Goal: Task Accomplishment & Management: Manage account settings

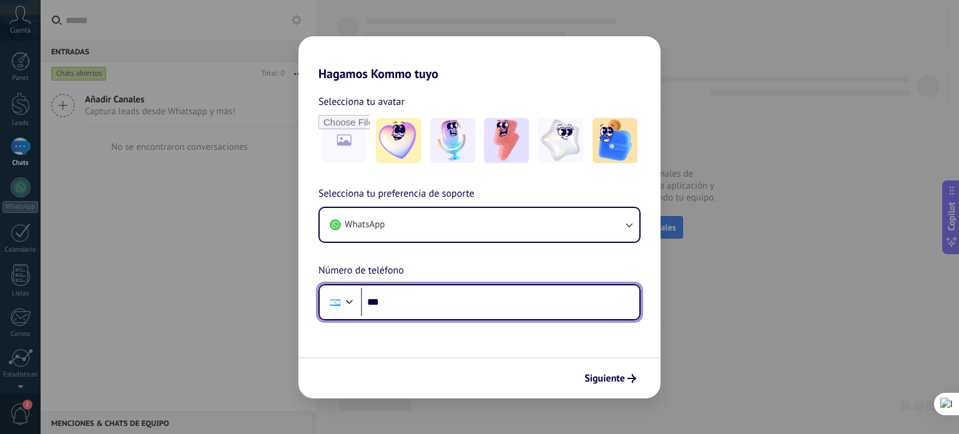
click at [404, 301] on input "***" at bounding box center [500, 302] width 278 height 29
click at [404, 301] on input "*******" at bounding box center [500, 302] width 278 height 29
click at [413, 302] on input "*******" at bounding box center [500, 302] width 278 height 29
type input "**********"
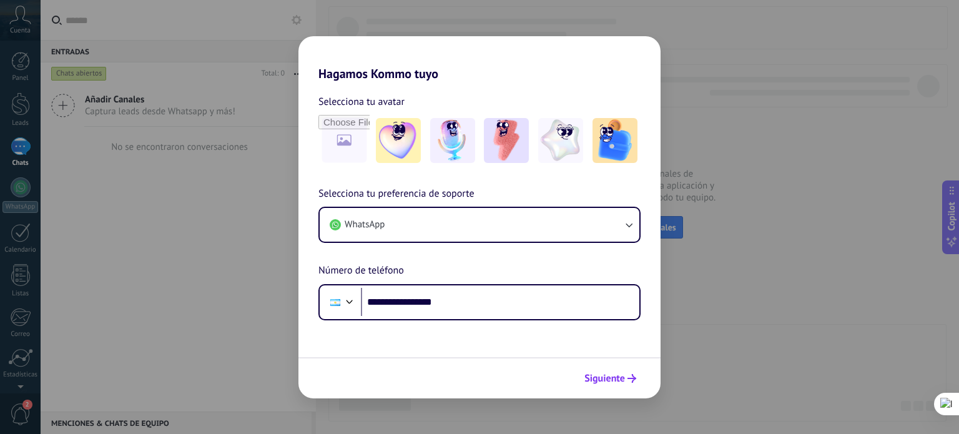
click at [620, 381] on span "Siguiente" at bounding box center [604, 378] width 41 height 9
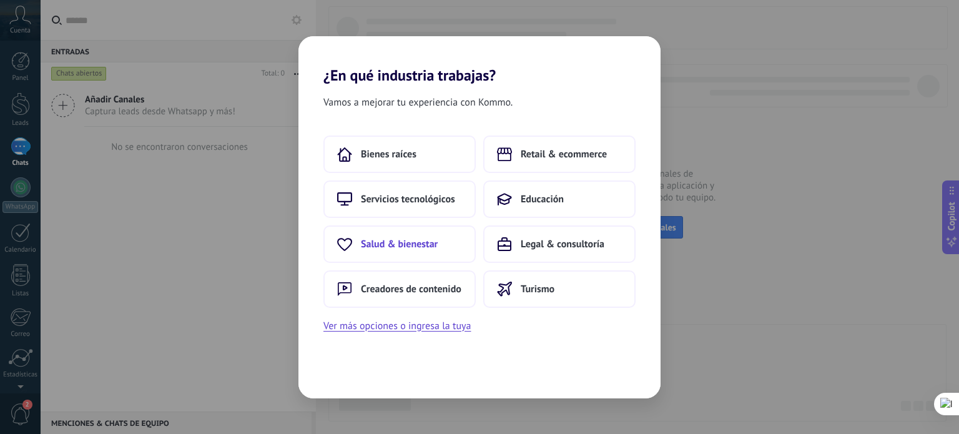
click at [407, 239] on span "Salud & bienestar" at bounding box center [399, 244] width 77 height 12
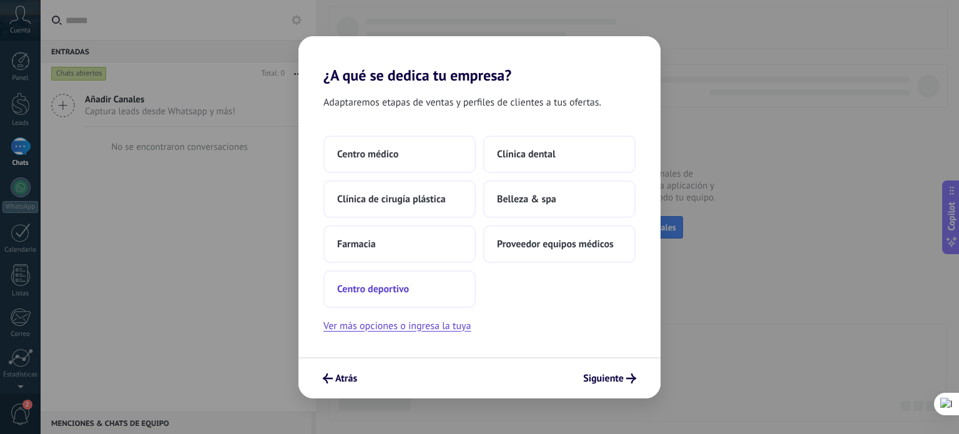
click at [431, 290] on button "Centro deportivo" at bounding box center [399, 288] width 152 height 37
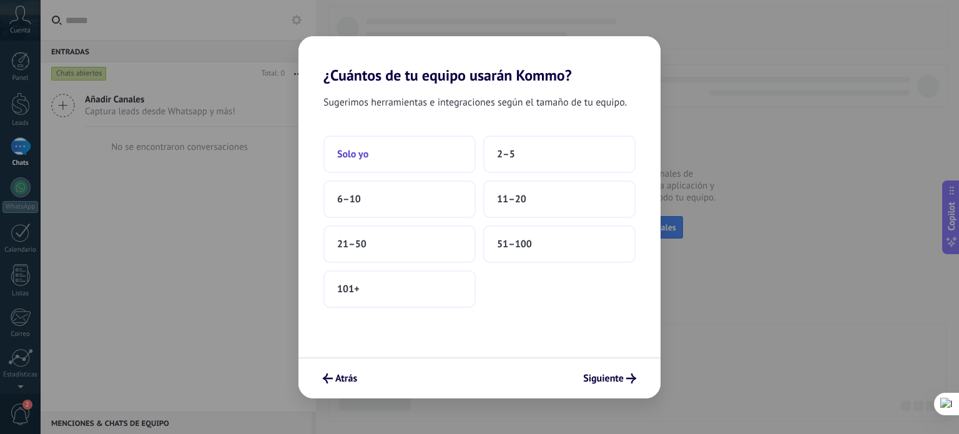
click at [369, 159] on button "Solo yo" at bounding box center [399, 153] width 152 height 37
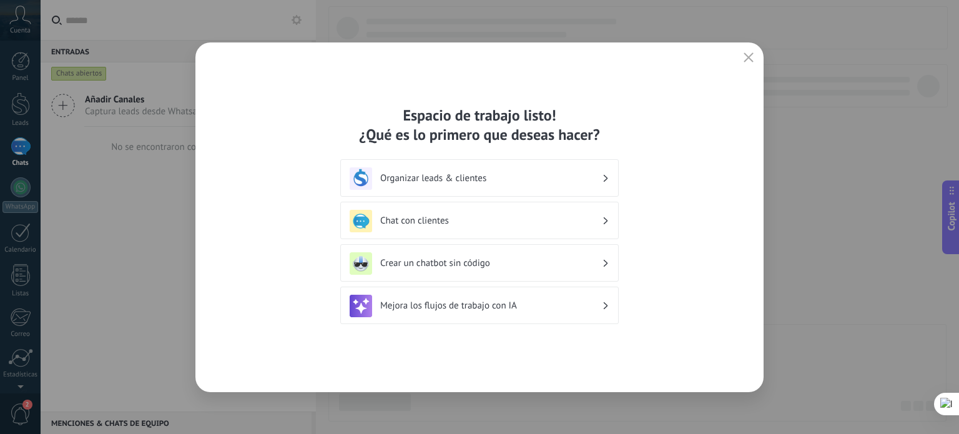
click at [415, 183] on h3 "Organizar leads & clientes" at bounding box center [491, 178] width 222 height 12
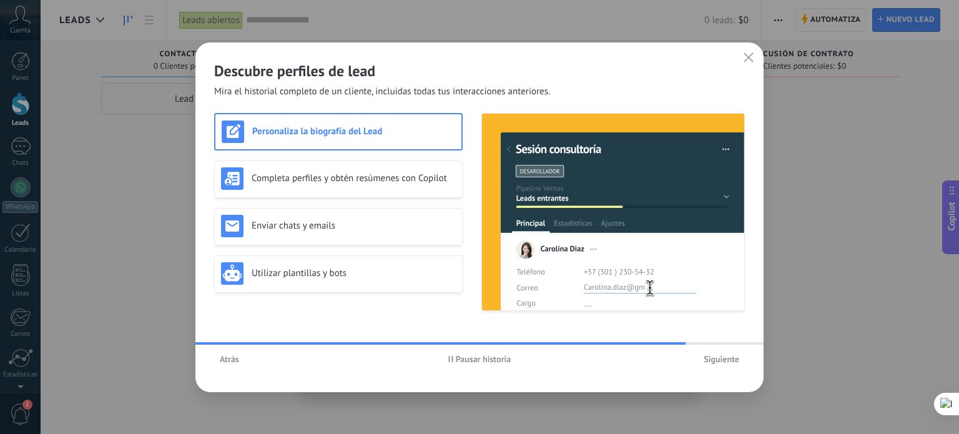
click at [729, 361] on span "Siguiente" at bounding box center [721, 358] width 36 height 9
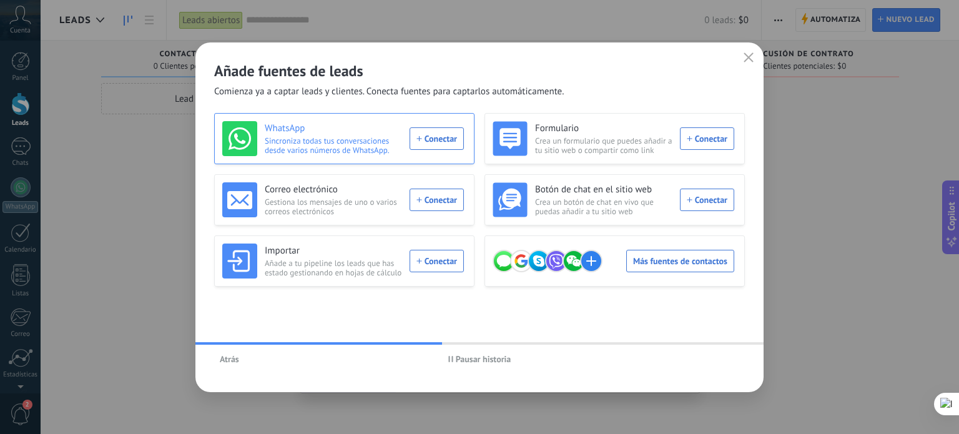
click at [454, 139] on div "WhatsApp Sincroniza todas tus conversaciones desde varios números de WhatsApp. …" at bounding box center [342, 138] width 241 height 35
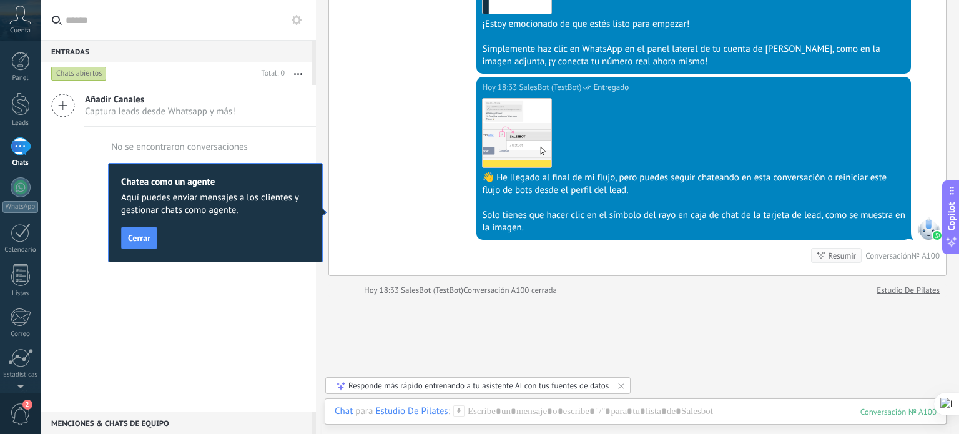
scroll to position [879, 0]
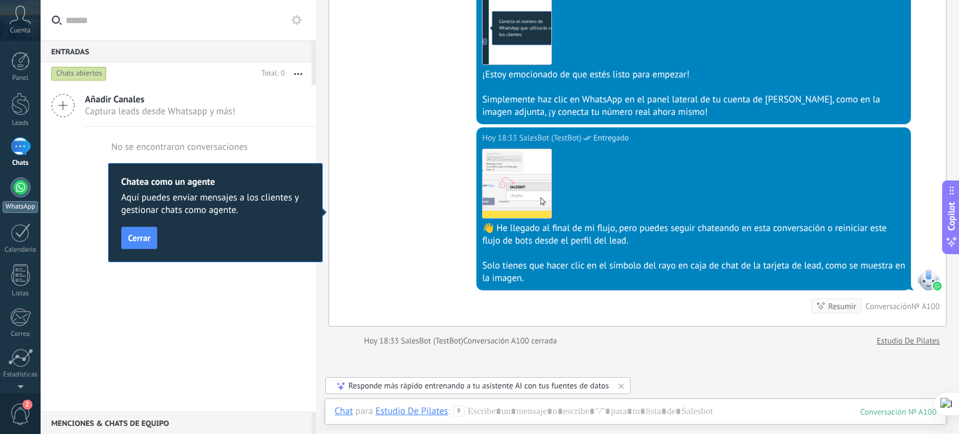
click at [25, 187] on div at bounding box center [21, 187] width 20 height 20
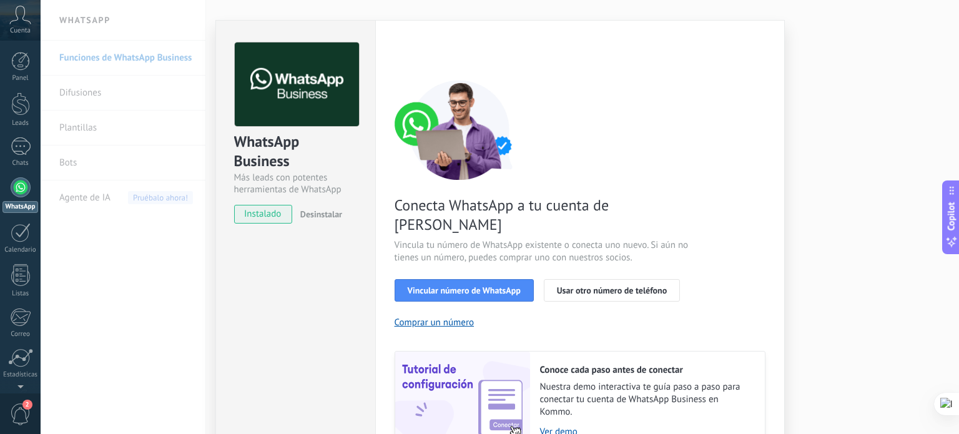
scroll to position [120, 0]
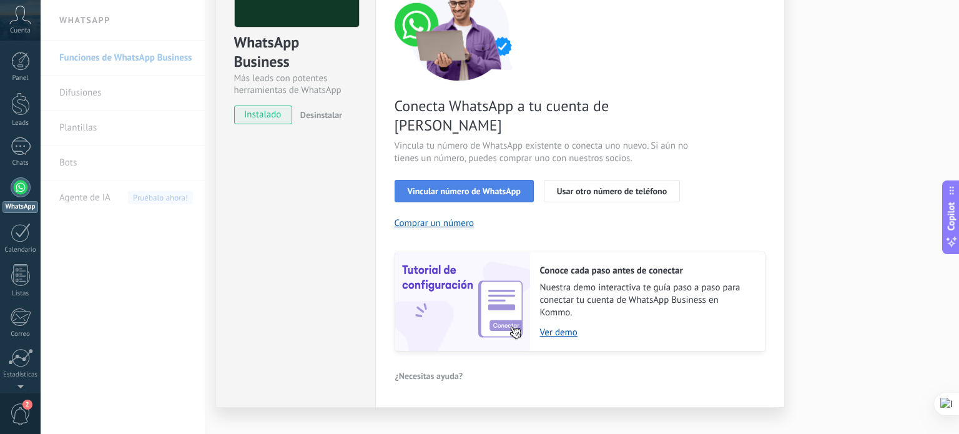
click at [484, 187] on span "Vincular número de WhatsApp" at bounding box center [463, 191] width 113 height 9
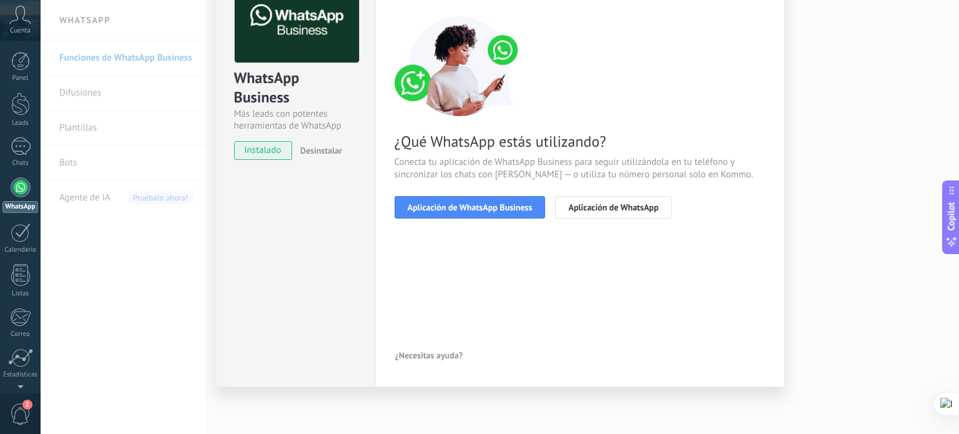
scroll to position [84, 0]
click at [474, 203] on span "Aplicación de WhatsApp Business" at bounding box center [469, 207] width 125 height 9
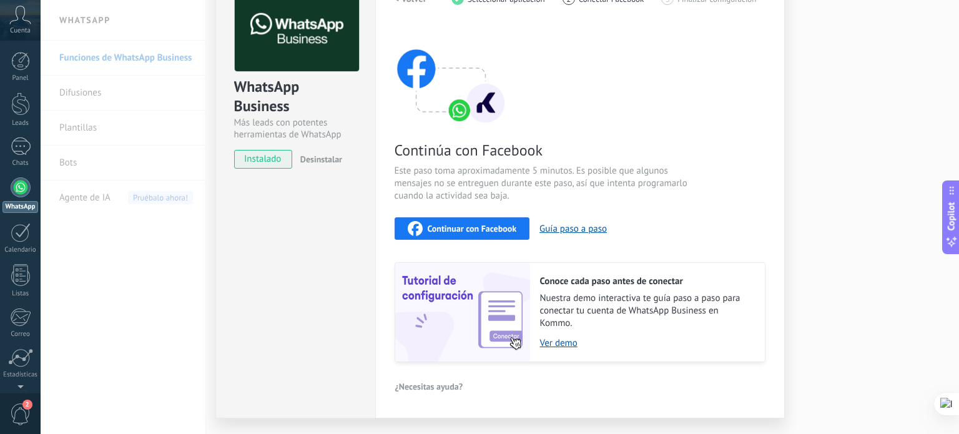
scroll to position [75, 0]
click at [310, 160] on span "Desinstalar" at bounding box center [321, 159] width 42 height 11
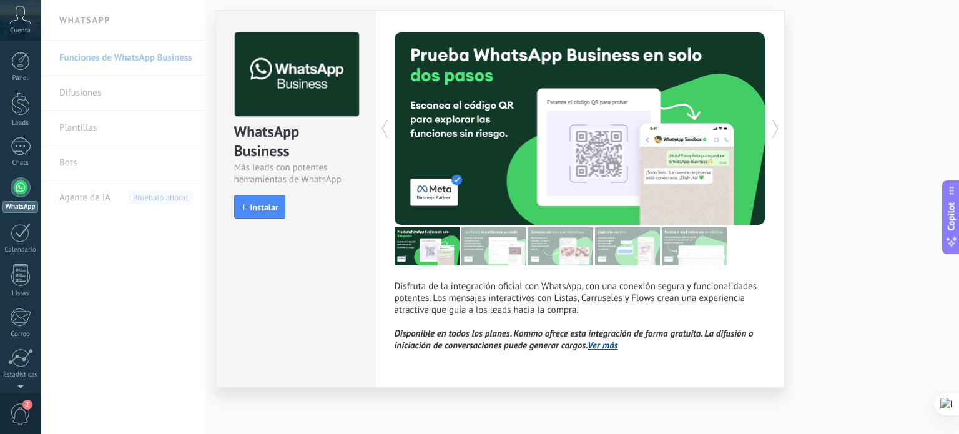
scroll to position [0, 0]
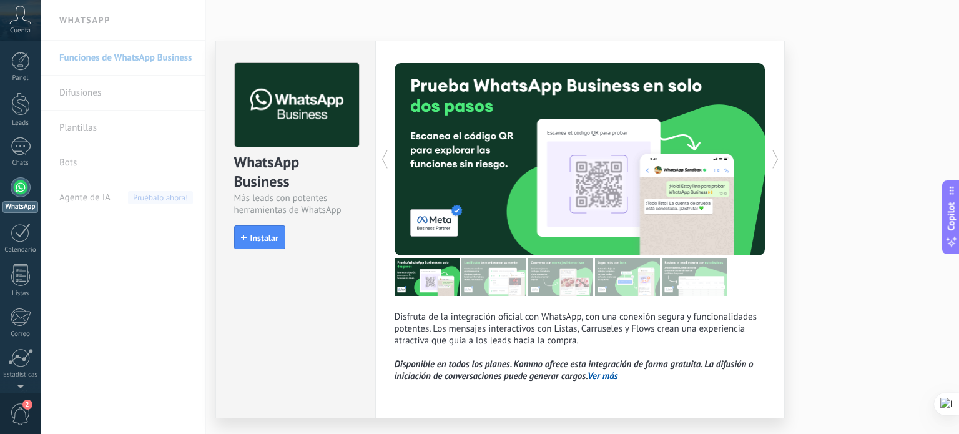
click at [840, 67] on div "WhatsApp Business Más leads con potentes herramientas de WhatsApp install Insta…" at bounding box center [500, 217] width 918 height 434
click at [275, 243] on button "Instalar" at bounding box center [259, 237] width 51 height 24
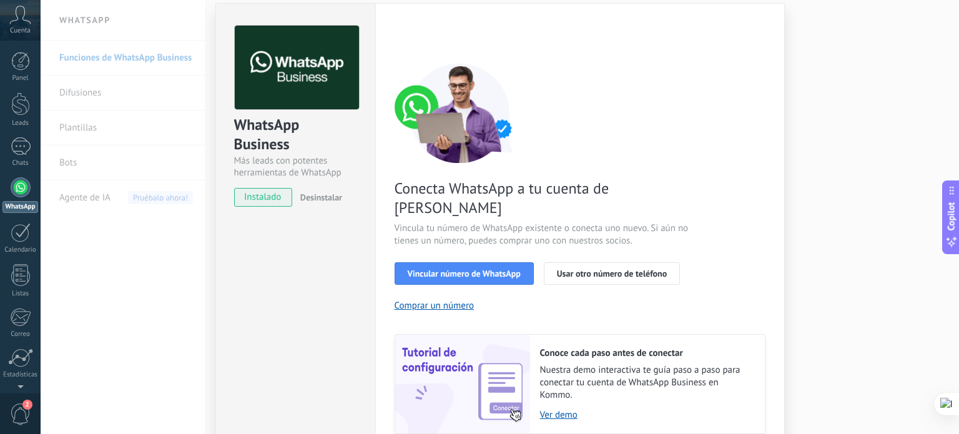
scroll to position [37, 0]
click at [461, 269] on span "Vincular número de WhatsApp" at bounding box center [463, 273] width 113 height 9
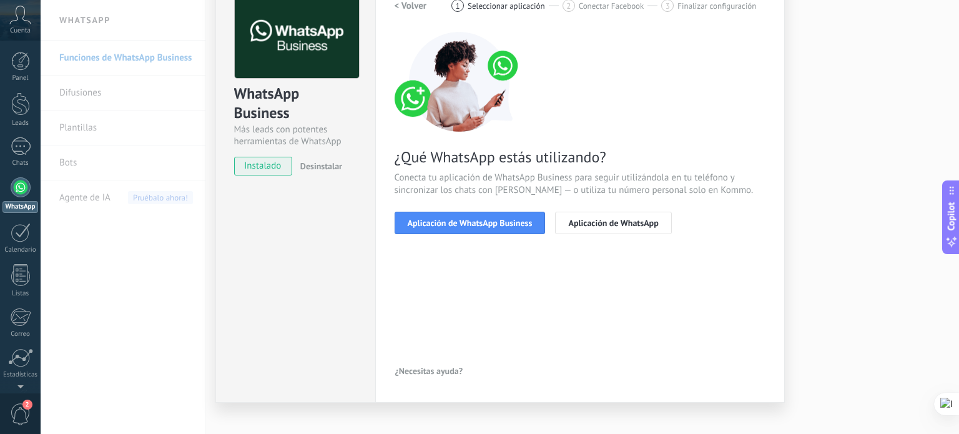
scroll to position [69, 0]
click at [461, 223] on span "Aplicación de WhatsApp Business" at bounding box center [469, 222] width 125 height 9
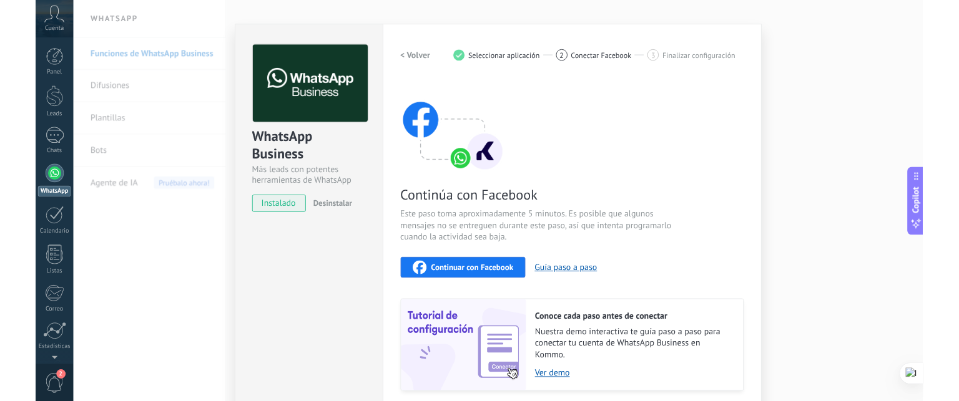
scroll to position [105, 0]
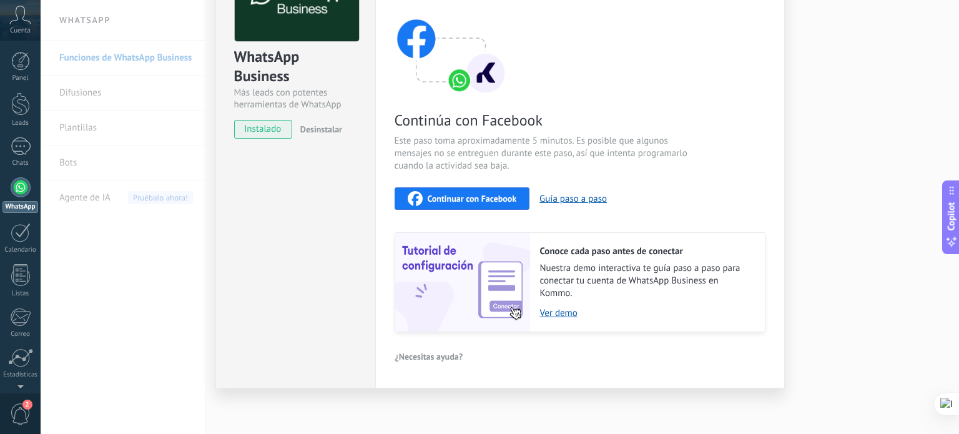
click at [474, 198] on span "Continuar con Facebook" at bounding box center [471, 198] width 89 height 9
click at [432, 197] on span "Continuar con Facebook" at bounding box center [471, 198] width 89 height 9
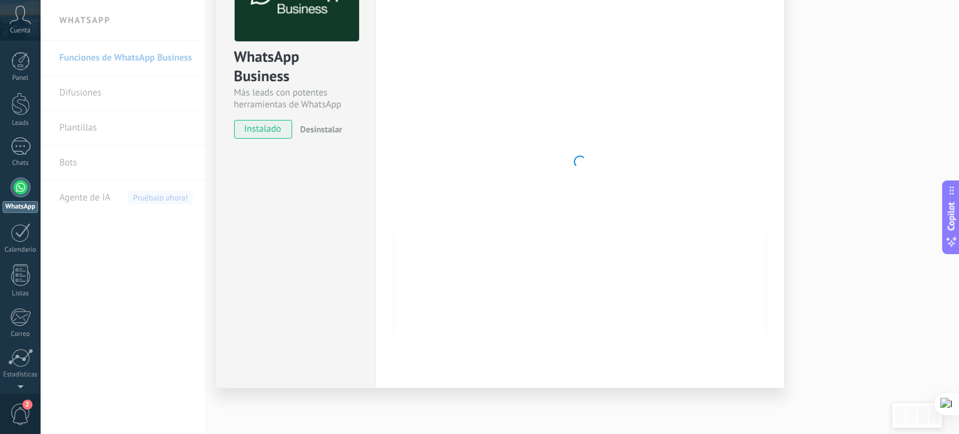
type textarea "**********"
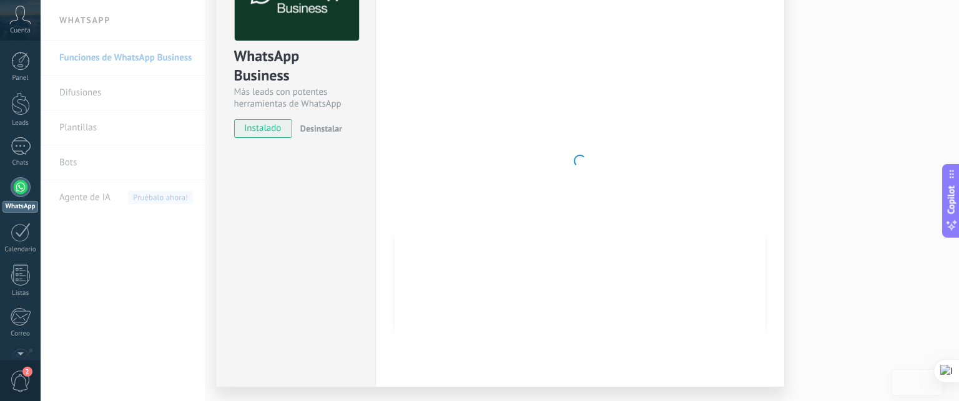
scroll to position [0, 0]
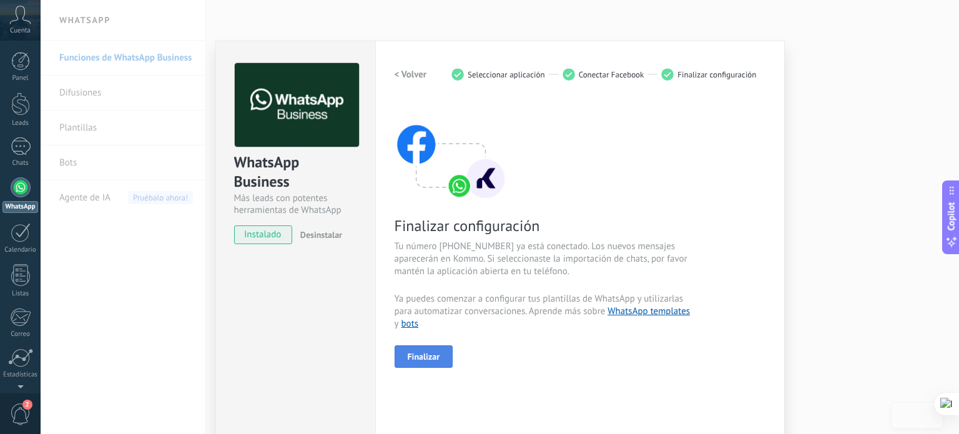
click at [444, 359] on button "Finalizar" at bounding box center [423, 356] width 59 height 22
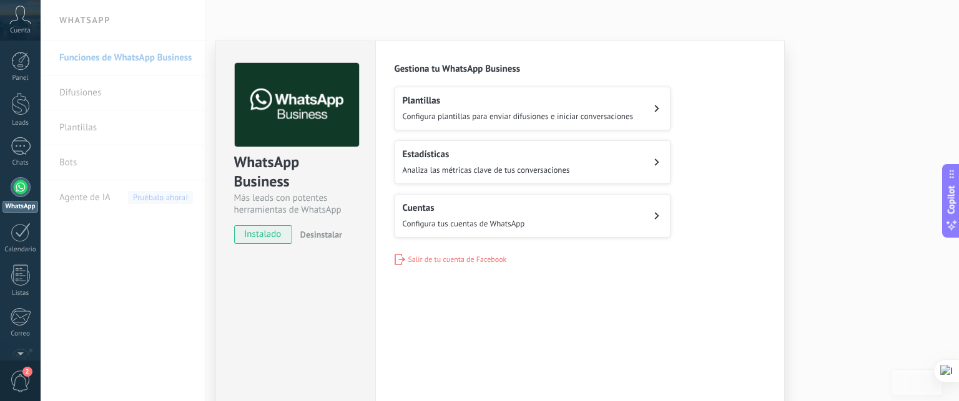
click at [462, 111] on span "Configura plantillas para enviar difusiones e iniciar conversaciones" at bounding box center [517, 116] width 231 height 11
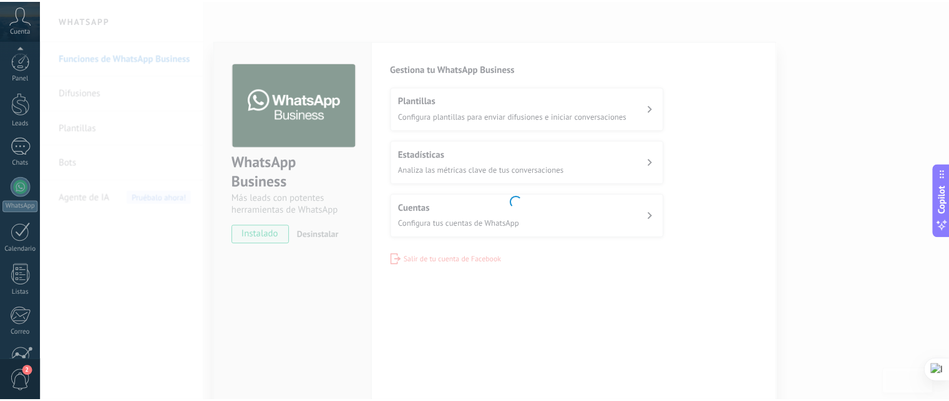
scroll to position [117, 0]
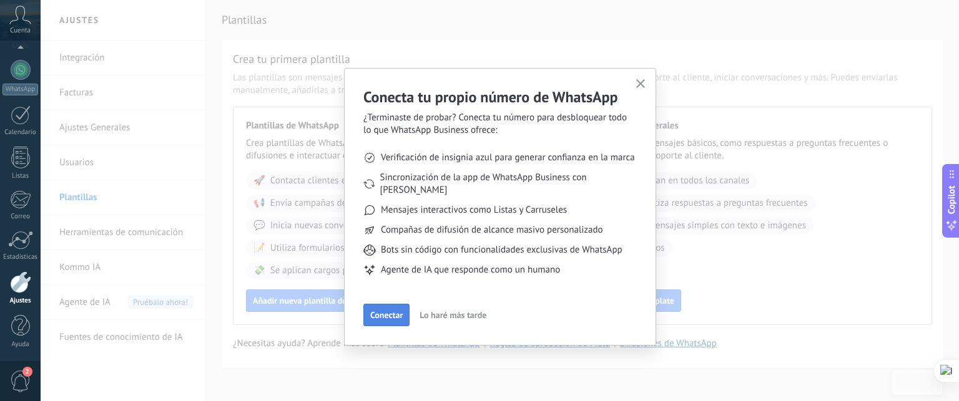
click at [382, 311] on span "Conectar" at bounding box center [386, 315] width 32 height 9
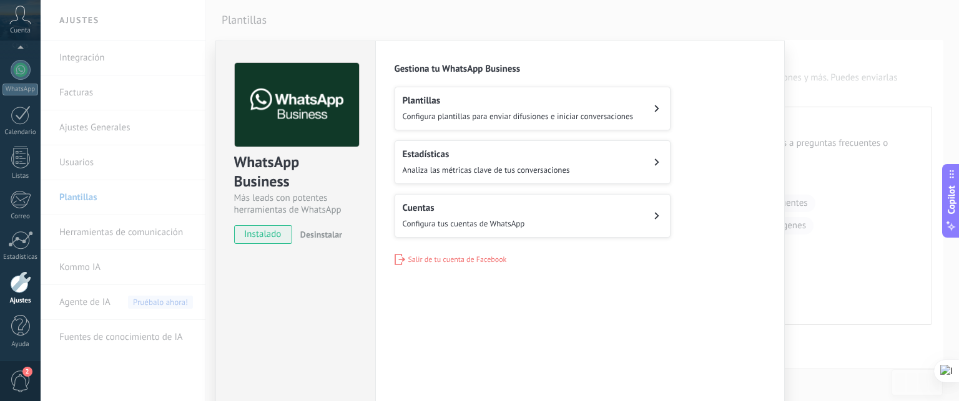
click at [540, 107] on div "Plantillas Configura plantillas para enviar difusiones e iniciar conversaciones" at bounding box center [517, 108] width 231 height 27
click at [598, 127] on button "Plantillas Configura plantillas para enviar difusiones e iniciar conversaciones" at bounding box center [532, 109] width 276 height 44
click at [197, 137] on div "WhatsApp Business Más leads con potentes herramientas de WhatsApp instalado Des…" at bounding box center [500, 200] width 918 height 401
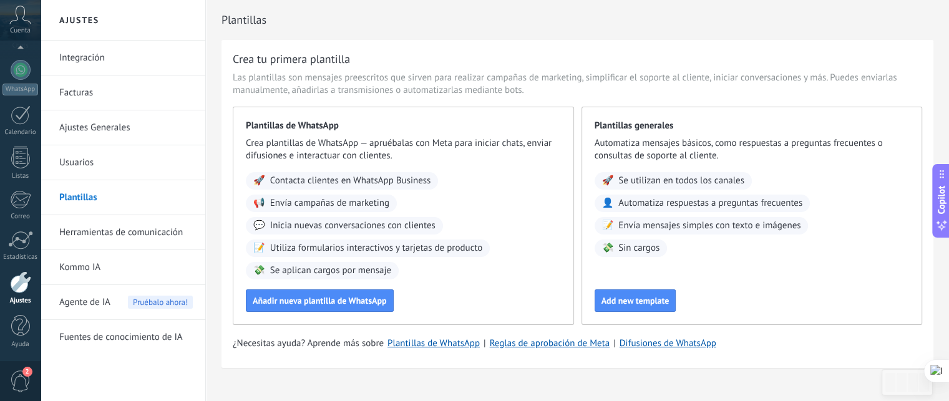
click at [429, 306] on div "Añadir nueva plantilla de WhatsApp" at bounding box center [403, 301] width 315 height 22
click at [346, 306] on button "Añadir nueva plantilla de WhatsApp" at bounding box center [320, 301] width 148 height 22
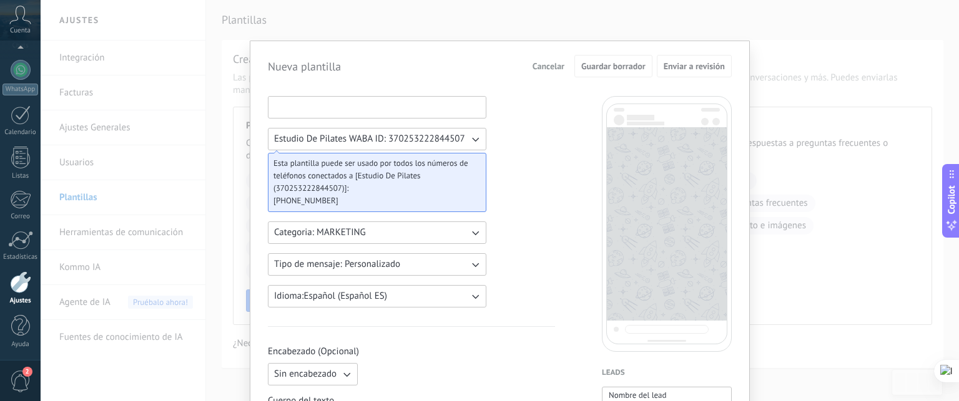
click at [376, 107] on input at bounding box center [376, 107] width 217 height 20
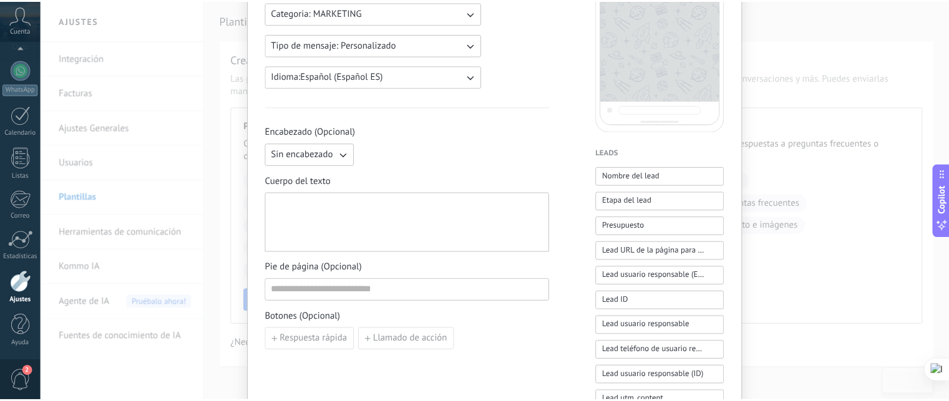
scroll to position [0, 0]
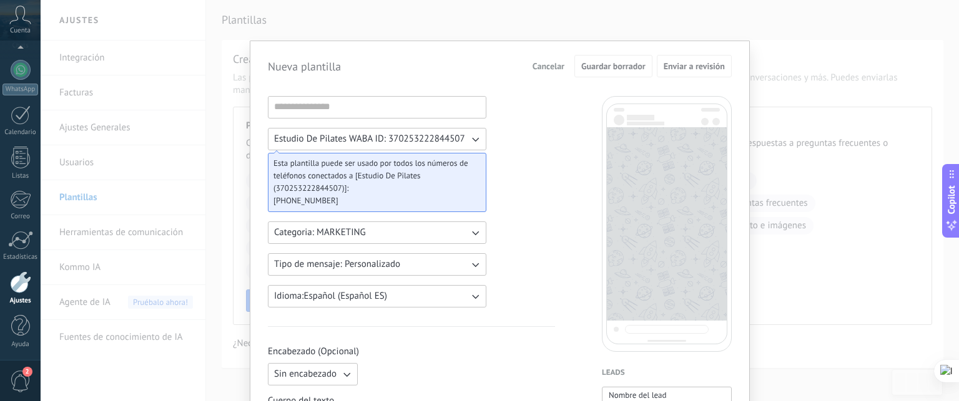
click at [854, 37] on div "Nueva plantilla Cancelar Guardar borrador Enviar a revisión Estudio De Pilates …" at bounding box center [500, 200] width 918 height 401
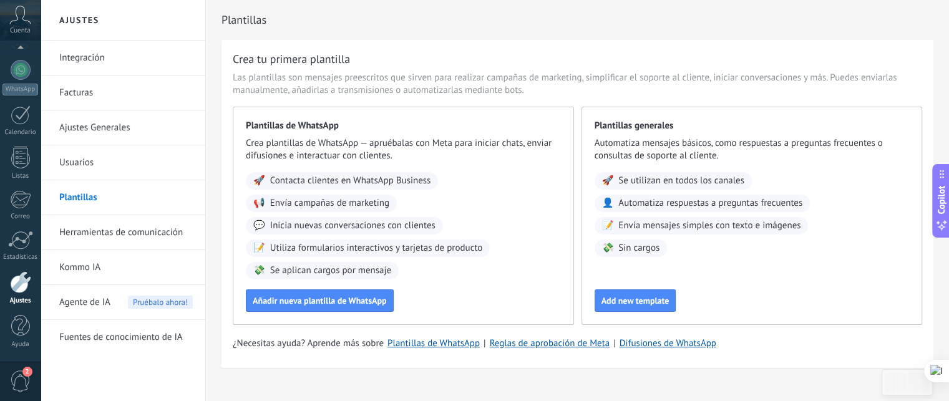
scroll to position [1, 0]
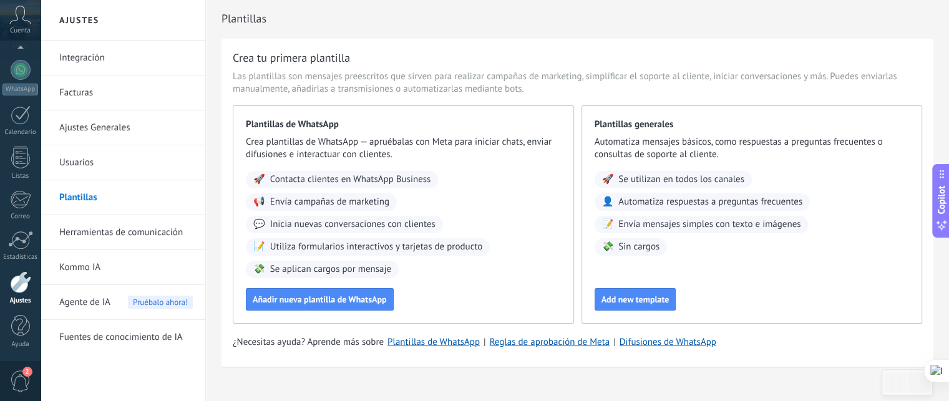
click at [137, 62] on link "Integración" at bounding box center [126, 58] width 134 height 35
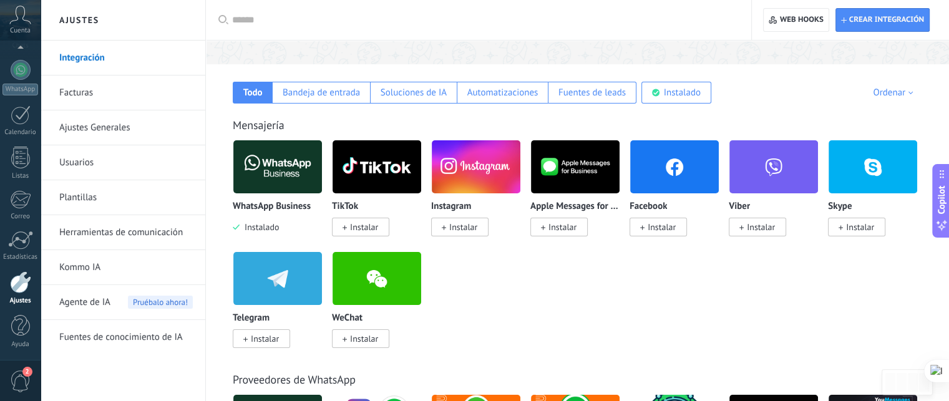
scroll to position [178, 0]
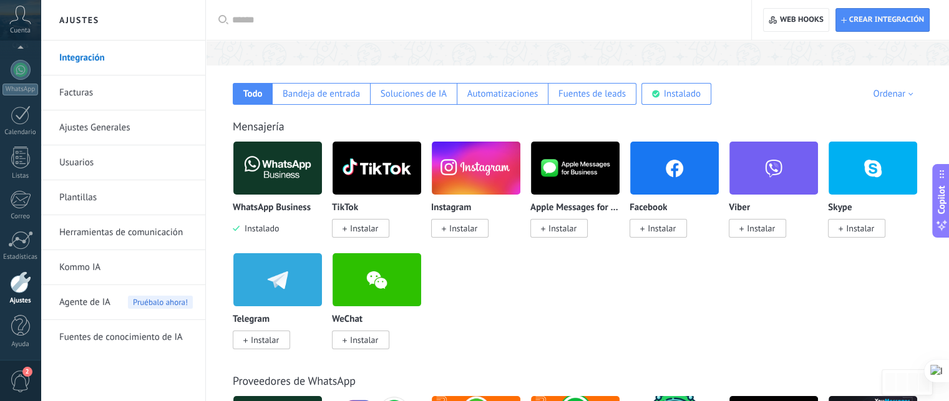
click at [292, 169] on img at bounding box center [277, 168] width 89 height 61
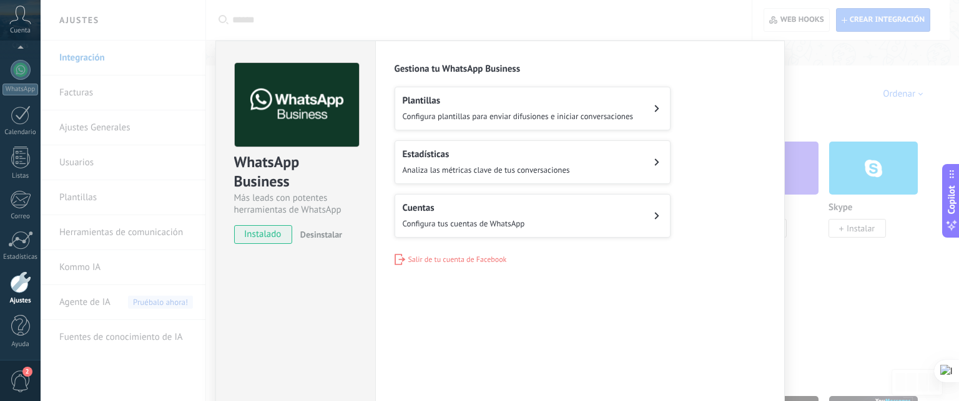
click at [265, 241] on span "instalado" at bounding box center [263, 234] width 57 height 19
click at [225, 177] on div "WhatsApp Business Más leads con potentes herramientas de WhatsApp instalado Des…" at bounding box center [295, 147] width 159 height 213
click at [819, 64] on div "WhatsApp Business Más leads con potentes herramientas de WhatsApp instalado Des…" at bounding box center [500, 200] width 918 height 401
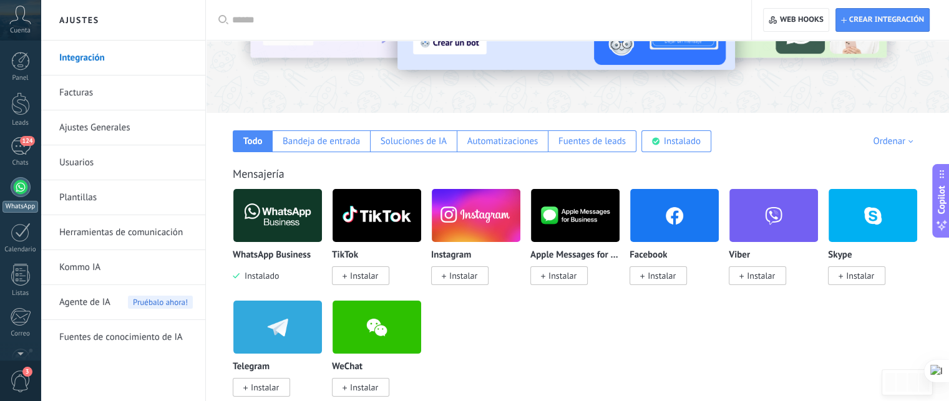
scroll to position [126, 0]
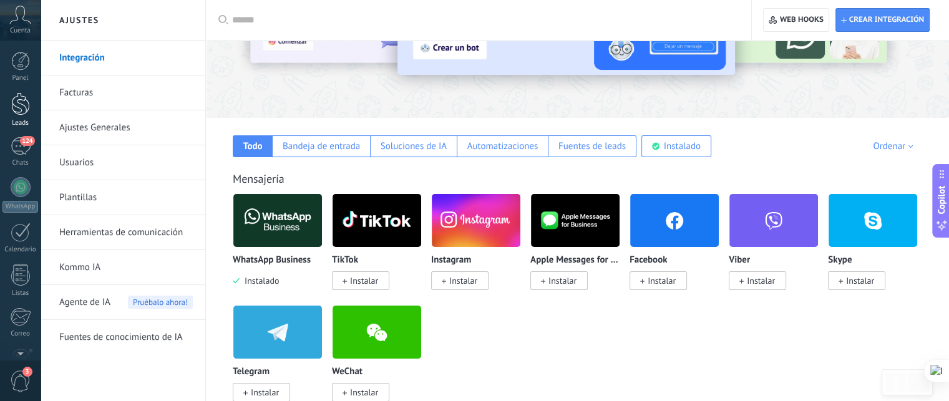
click at [14, 102] on div at bounding box center [20, 103] width 19 height 23
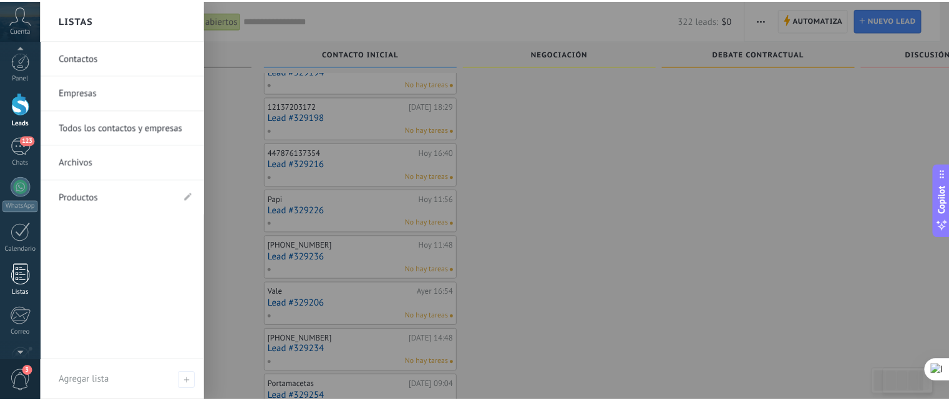
scroll to position [14, 0]
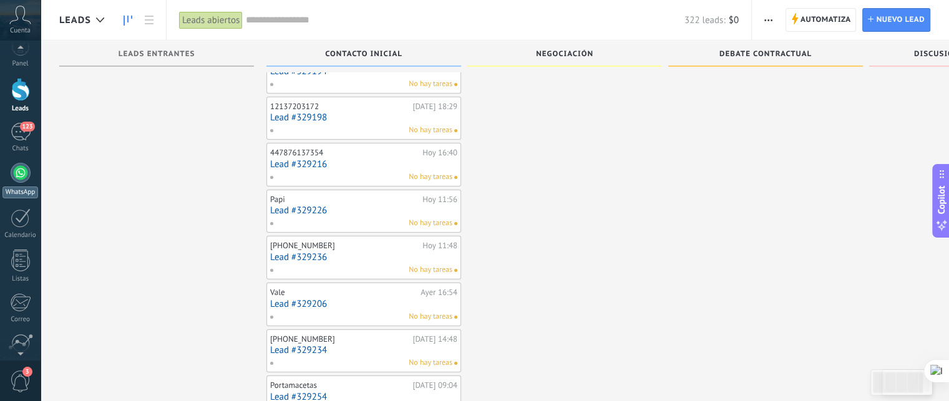
click at [22, 184] on link "WhatsApp" at bounding box center [20, 181] width 41 height 36
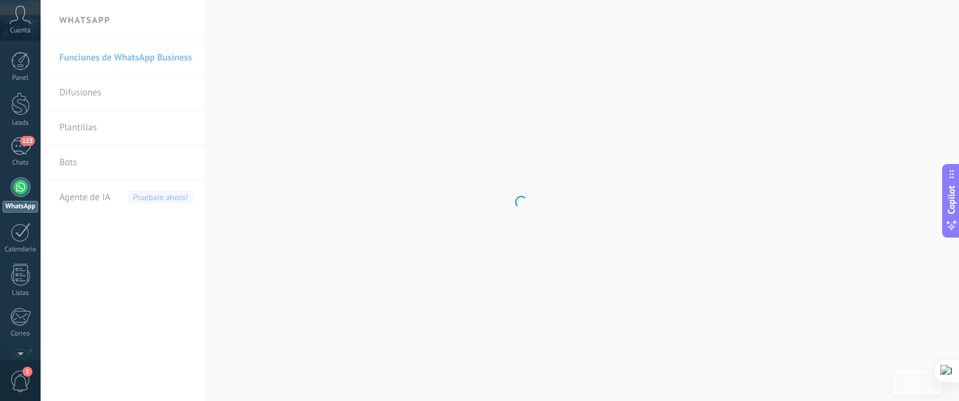
click at [22, 184] on div at bounding box center [21, 187] width 20 height 20
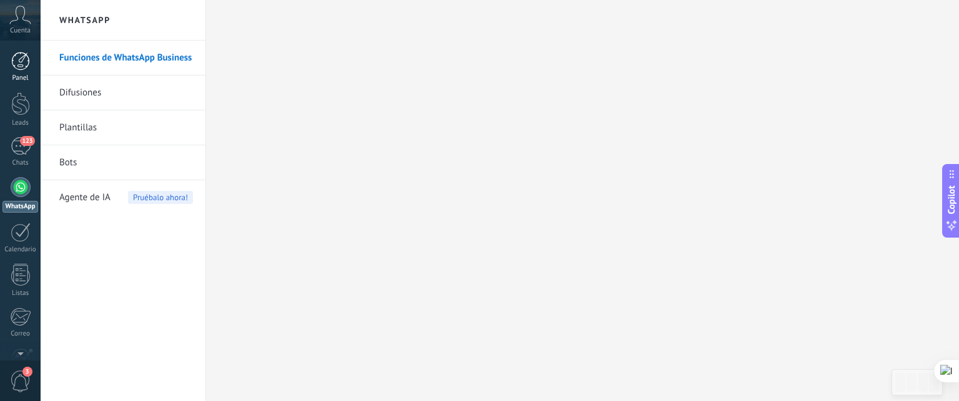
click at [19, 68] on div at bounding box center [20, 61] width 19 height 19
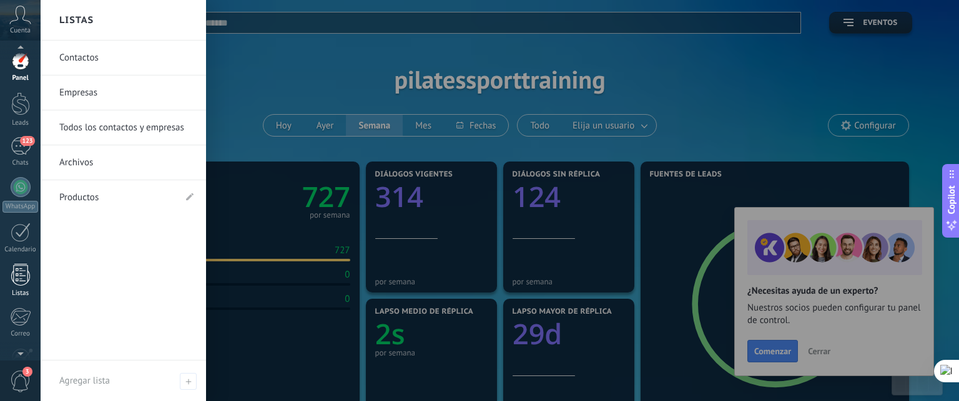
scroll to position [117, 0]
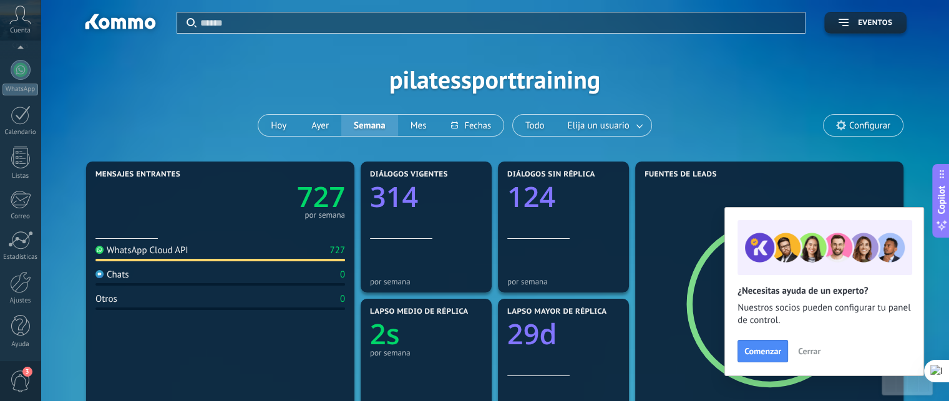
click at [19, 384] on span "3" at bounding box center [20, 382] width 21 height 22
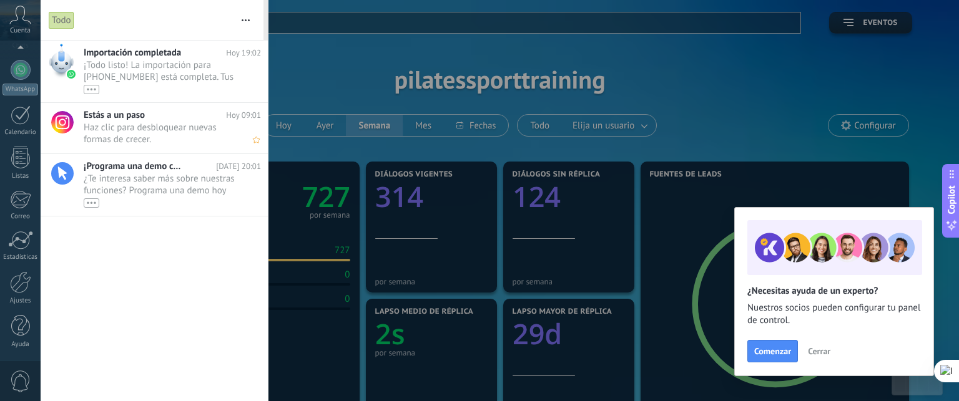
scroll to position [0, 0]
click at [110, 135] on span "Haz clic para desbloquear nuevas formas de crecer. •••" at bounding box center [161, 134] width 154 height 24
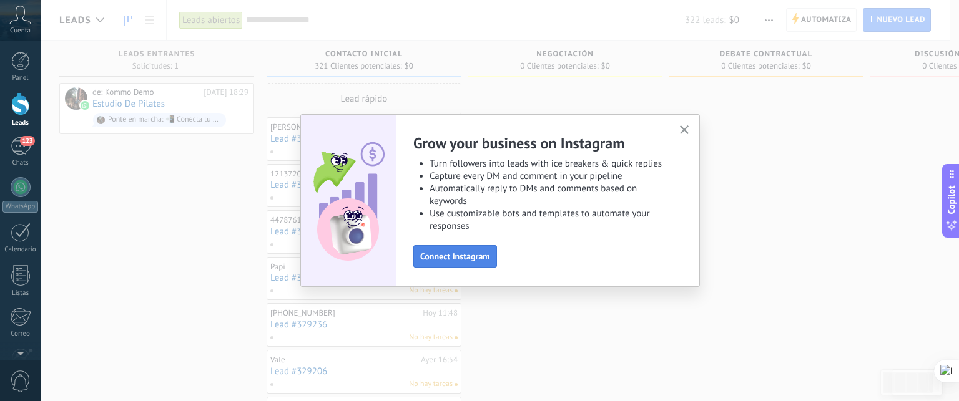
click at [454, 258] on span "Connect Instagram" at bounding box center [455, 256] width 70 height 9
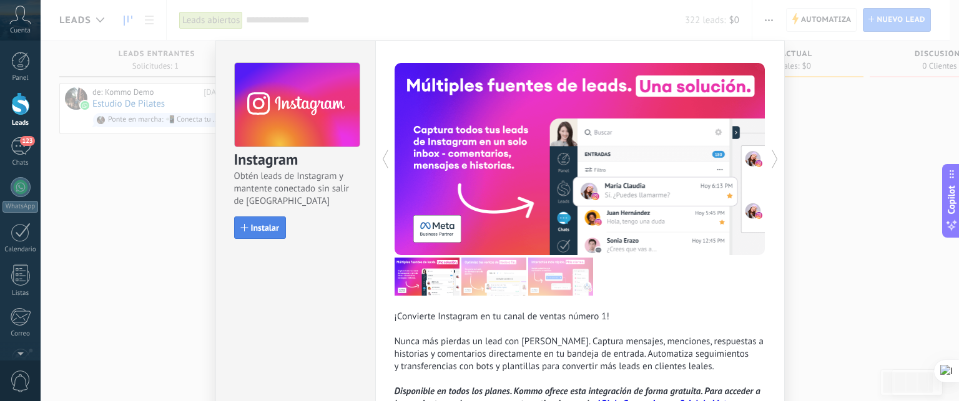
click at [262, 227] on span "Instalar" at bounding box center [265, 227] width 28 height 9
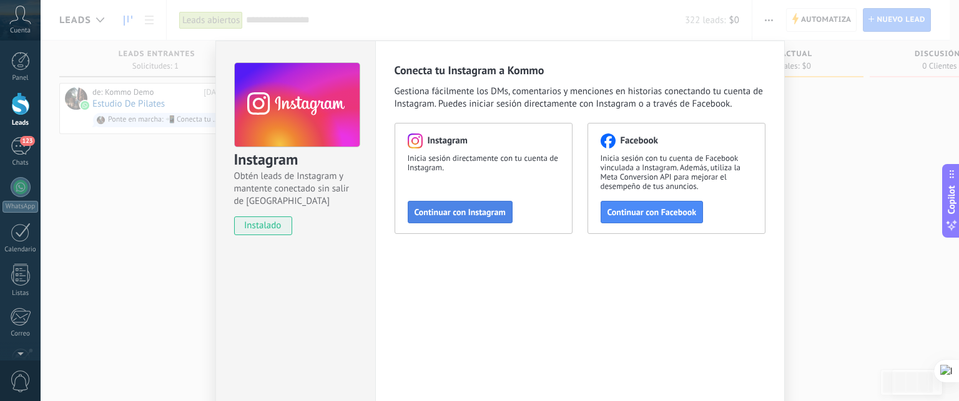
click at [475, 216] on span "Continuar con Instagram" at bounding box center [459, 212] width 91 height 9
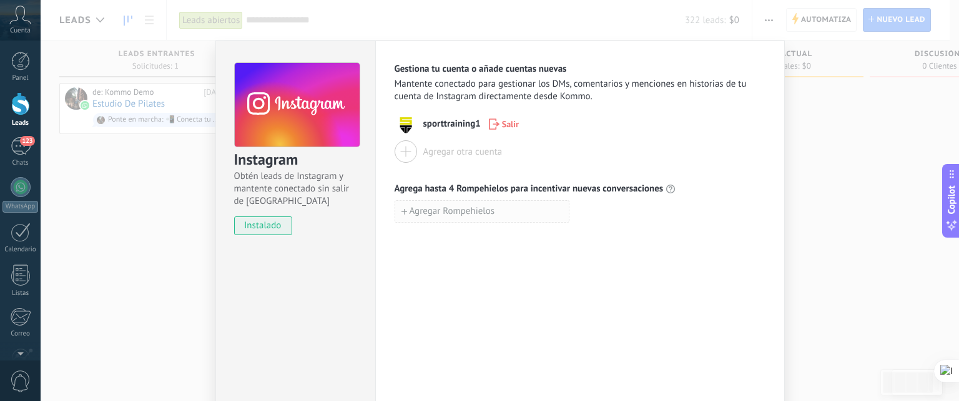
click at [419, 218] on button "Agregar Rompehielos" at bounding box center [481, 211] width 175 height 22
click at [610, 205] on div at bounding box center [579, 211] width 371 height 22
click at [569, 210] on button "button" at bounding box center [576, 211] width 14 height 17
click at [497, 266] on div "Gestiona tu cuenta o añade cuentas nuevas Mantente conectado para gestionar los…" at bounding box center [579, 226] width 409 height 371
click at [474, 209] on span "Agregar Rompehielos" at bounding box center [451, 211] width 85 height 9
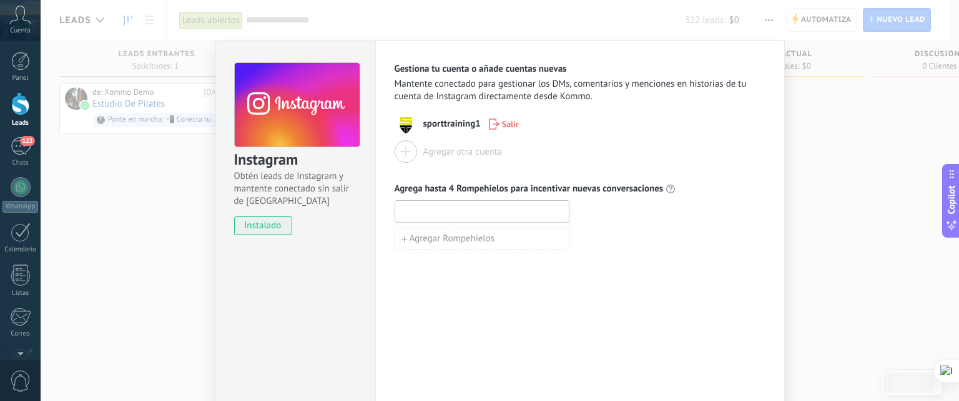
click at [519, 210] on input at bounding box center [481, 211] width 173 height 20
type input "**********"
click at [472, 243] on span "Agregar Rompehielos" at bounding box center [451, 239] width 85 height 9
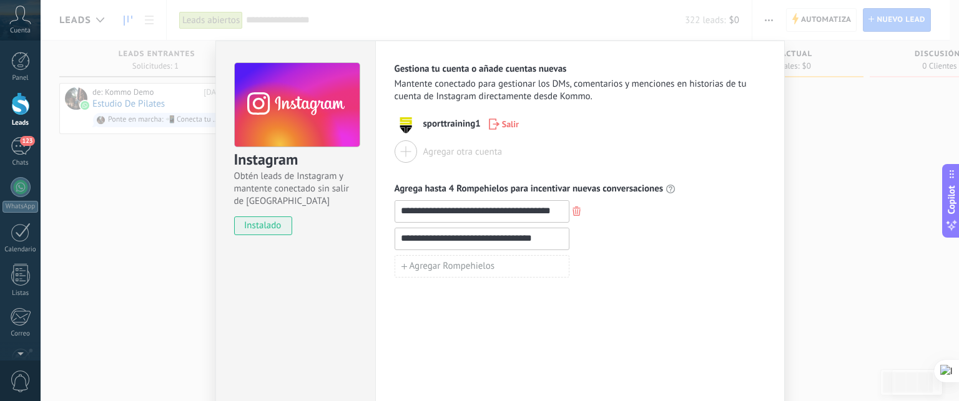
type input "**********"
click at [479, 329] on div "**********" at bounding box center [579, 226] width 409 height 371
click at [606, 89] on span "Mantente conectado para gestionar los DMs, comentarios y menciones en historias…" at bounding box center [579, 90] width 371 height 25
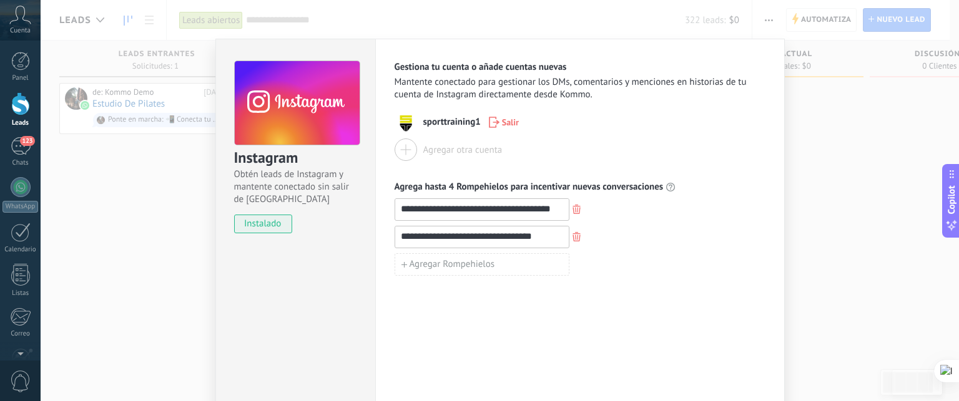
scroll to position [1, 0]
click at [444, 125] on span "sporttraining1" at bounding box center [451, 123] width 57 height 12
click at [428, 57] on div "**********" at bounding box center [579, 224] width 409 height 371
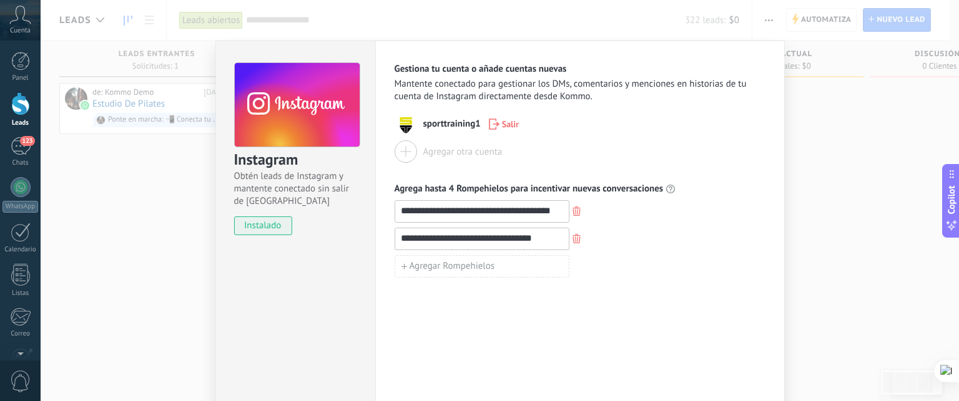
scroll to position [57, 0]
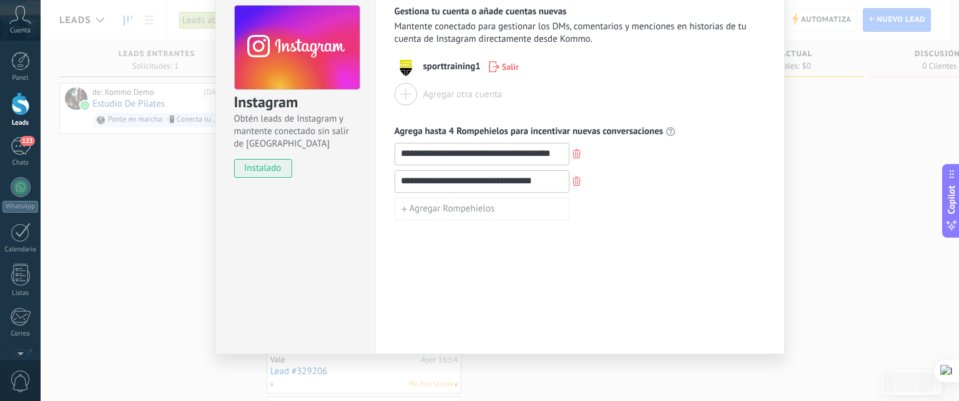
click at [849, 192] on div "**********" at bounding box center [500, 200] width 918 height 401
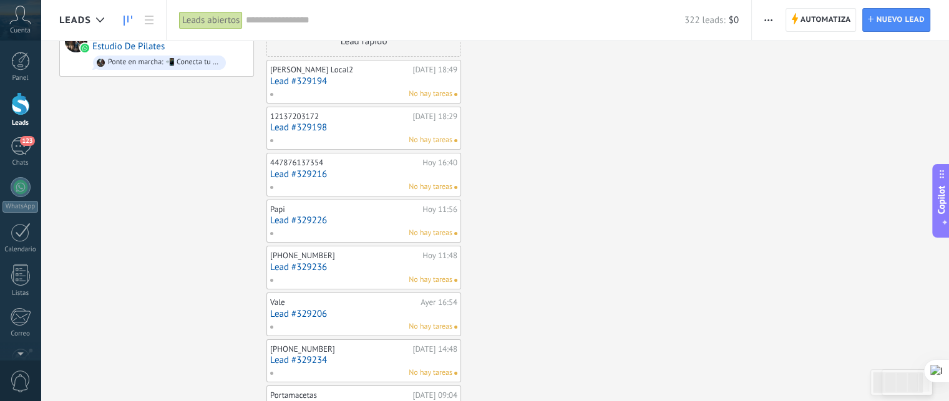
scroll to position [0, 0]
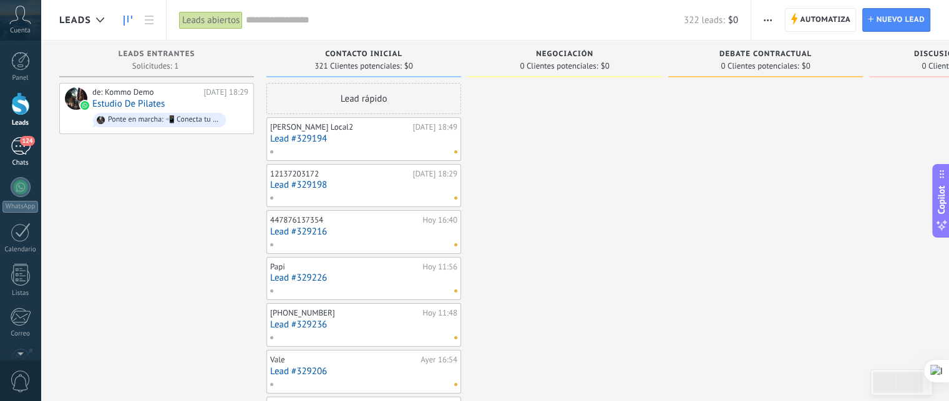
click at [14, 152] on div "124" at bounding box center [21, 146] width 20 height 18
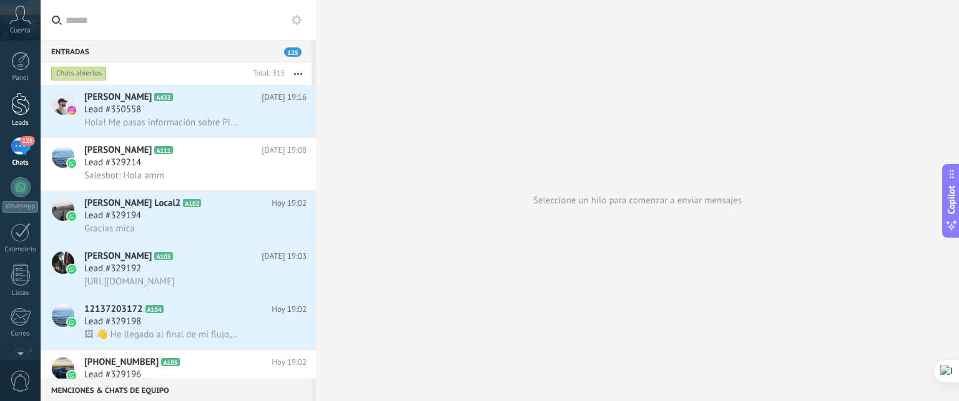
click at [34, 117] on link "Leads" at bounding box center [20, 109] width 41 height 35
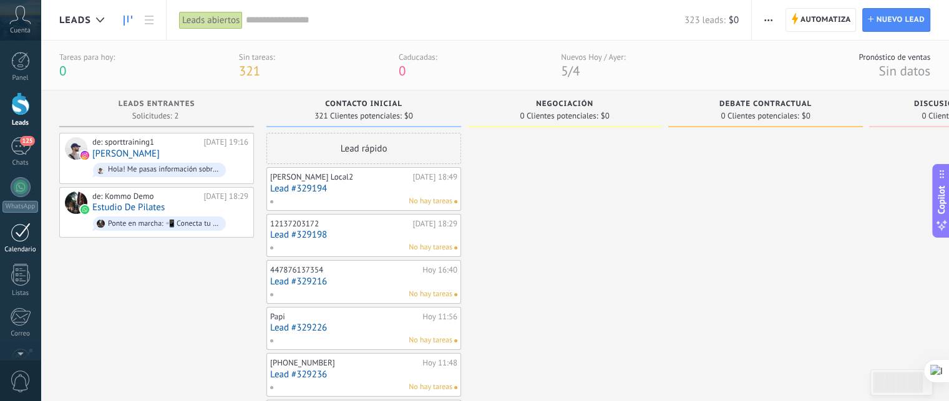
click at [21, 241] on link "Calendario" at bounding box center [20, 238] width 41 height 31
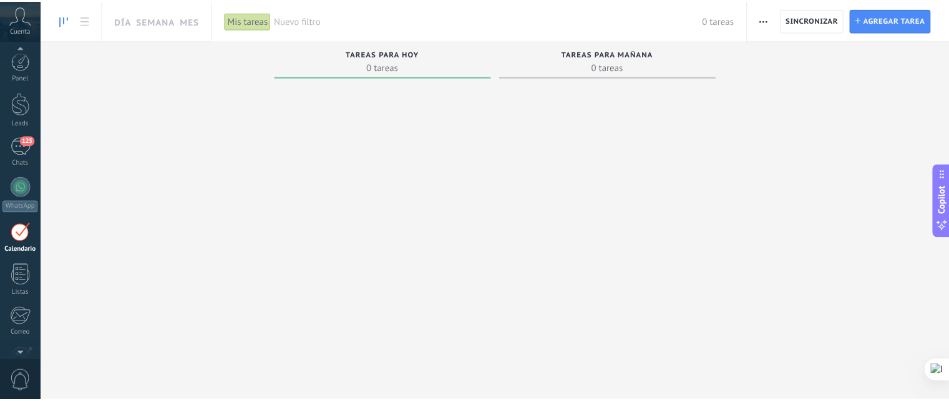
scroll to position [35, 0]
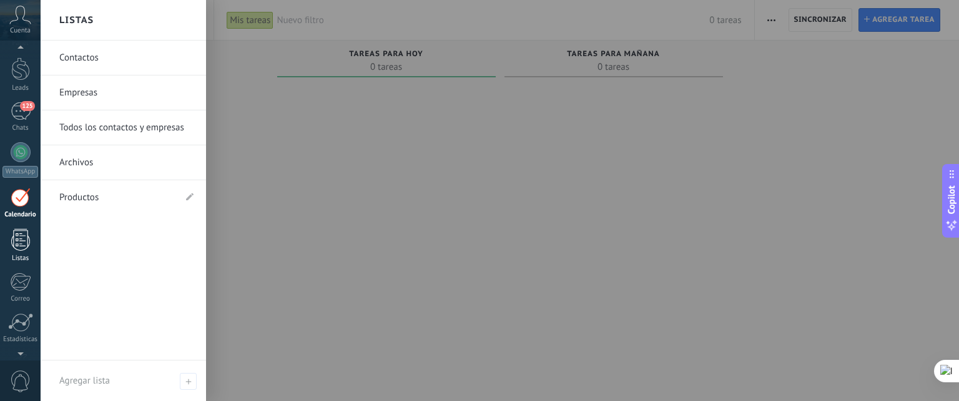
click at [20, 241] on div at bounding box center [20, 240] width 19 height 22
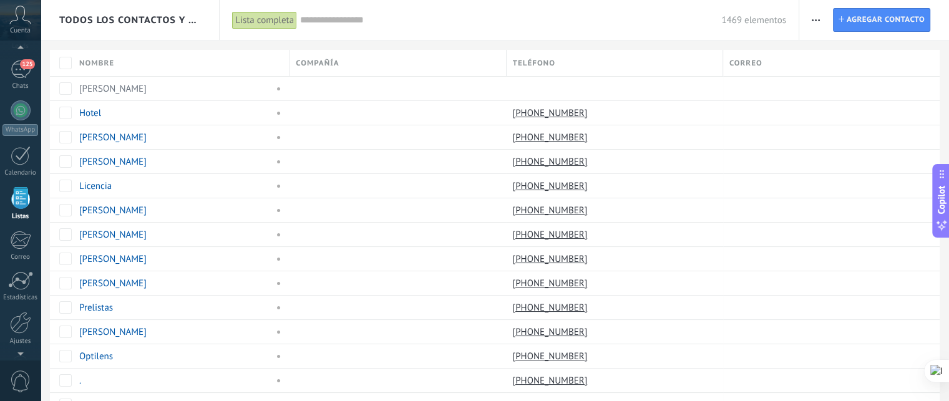
click at [196, 17] on span "Todos los contactos y empresas" at bounding box center [130, 20] width 142 height 12
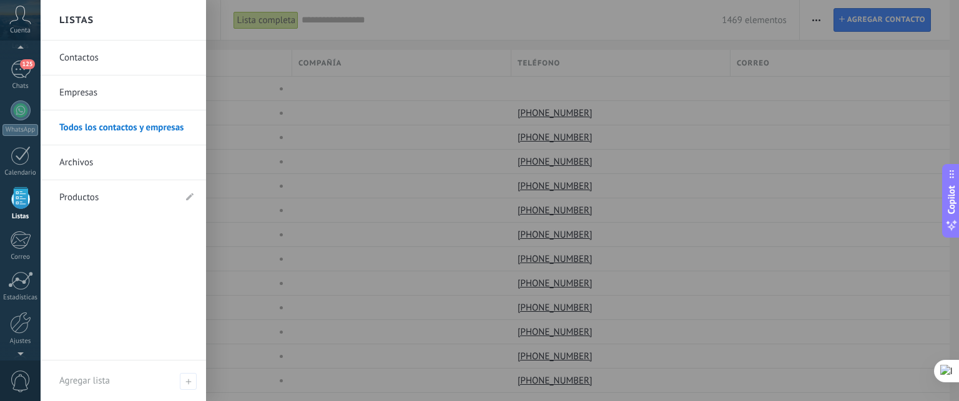
click at [539, 14] on div at bounding box center [520, 200] width 959 height 401
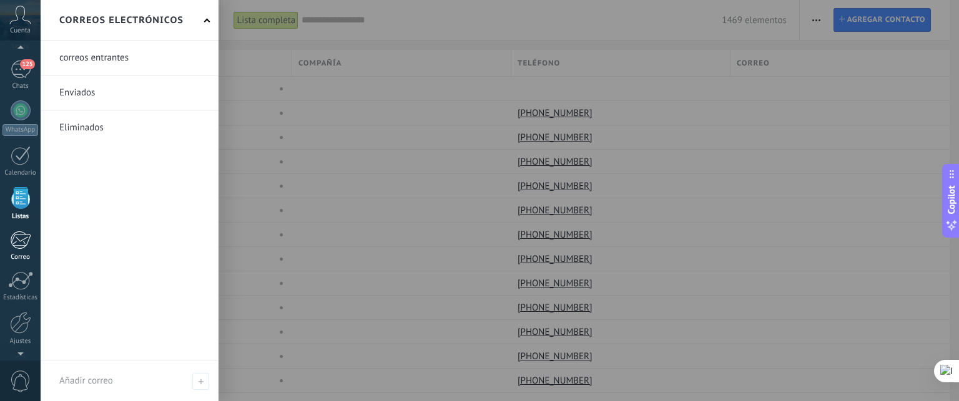
click at [31, 247] on link "Correo" at bounding box center [20, 246] width 41 height 31
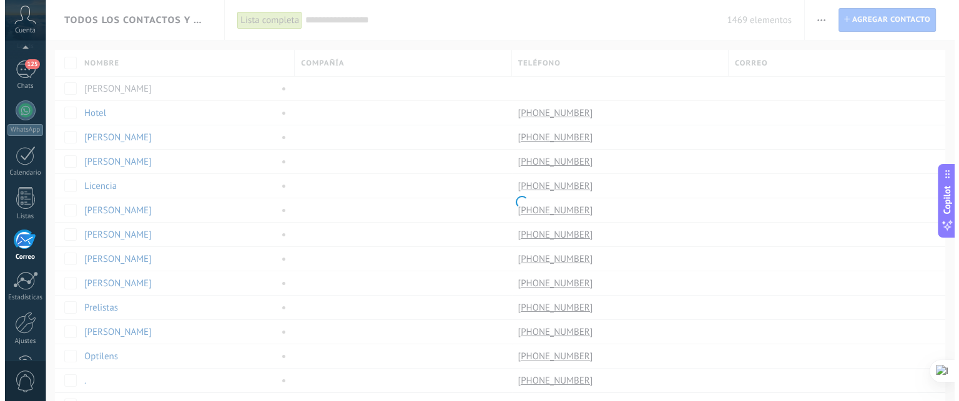
scroll to position [117, 0]
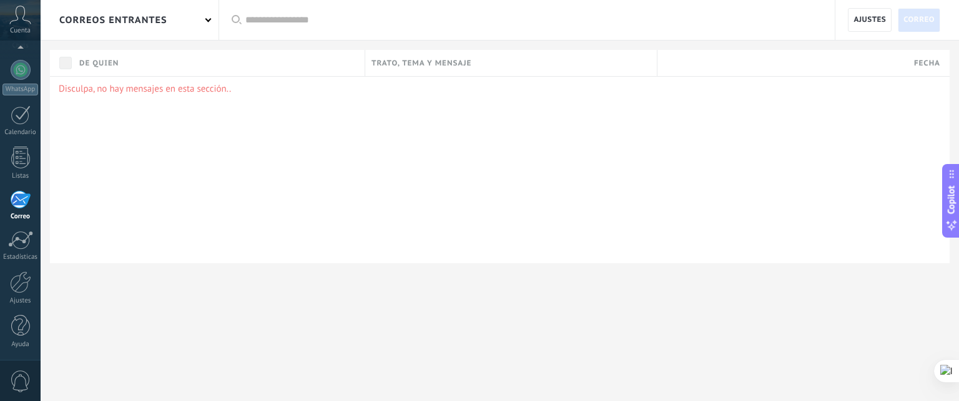
click at [401, 164] on div "Disculpa, no hay mensajes en esta sección.." at bounding box center [499, 169] width 899 height 187
click at [187, 18] on div "correos entrantes" at bounding box center [130, 20] width 178 height 40
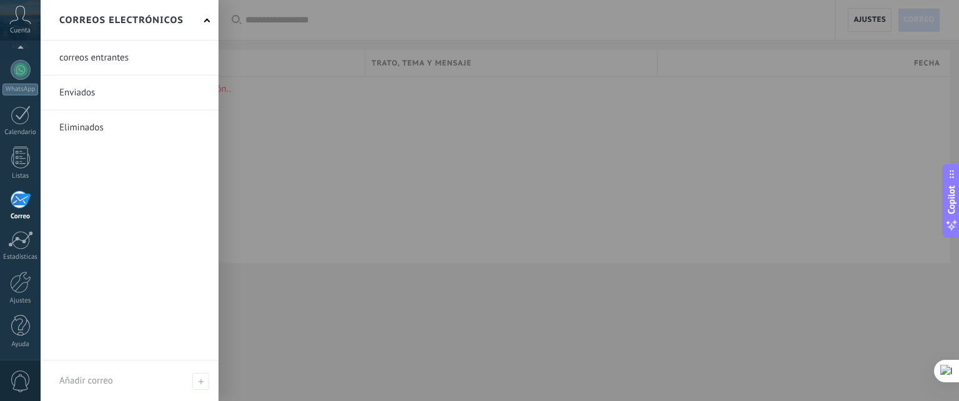
click at [333, 142] on div at bounding box center [520, 200] width 959 height 401
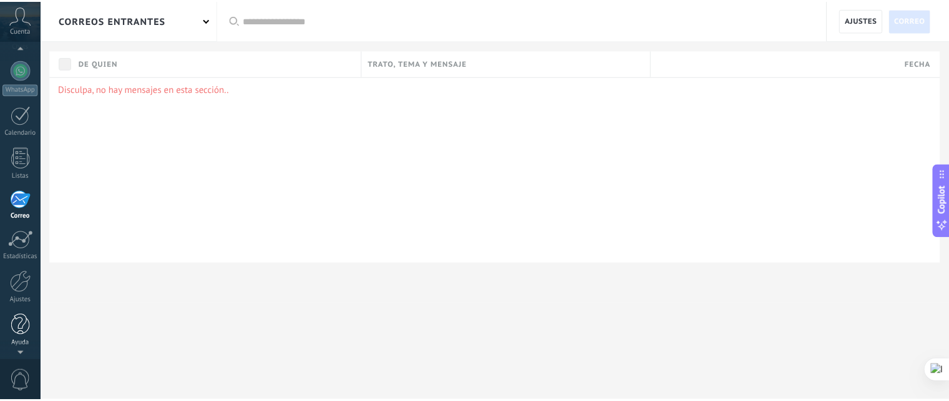
scroll to position [0, 0]
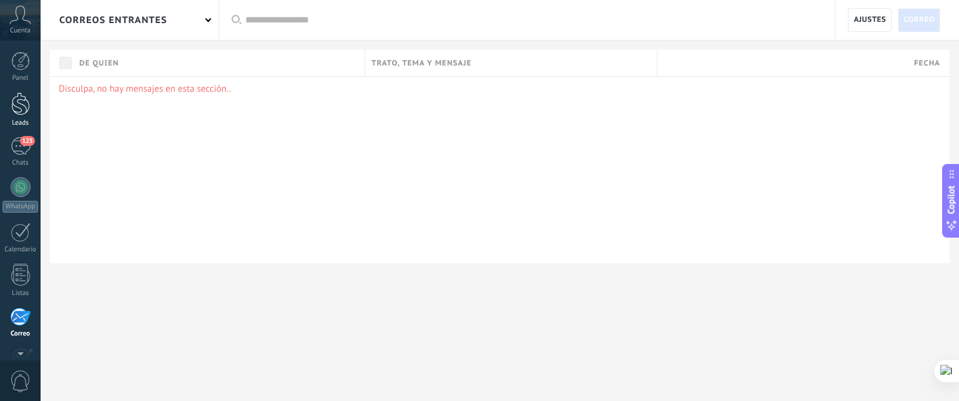
click at [12, 107] on div at bounding box center [20, 103] width 19 height 23
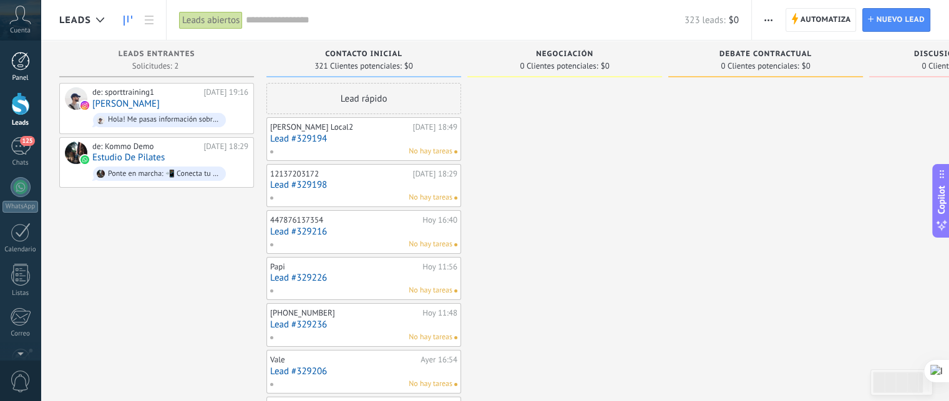
click at [17, 74] on div "Panel" at bounding box center [20, 78] width 36 height 8
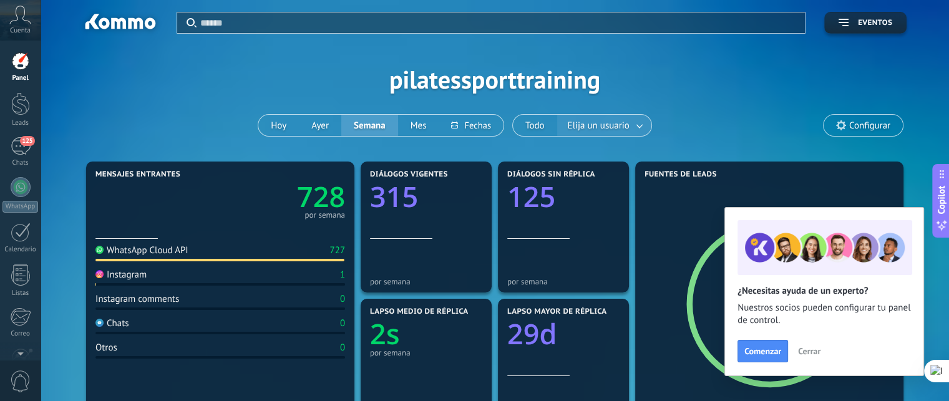
click at [593, 117] on span "Elija un usuario" at bounding box center [598, 125] width 67 height 17
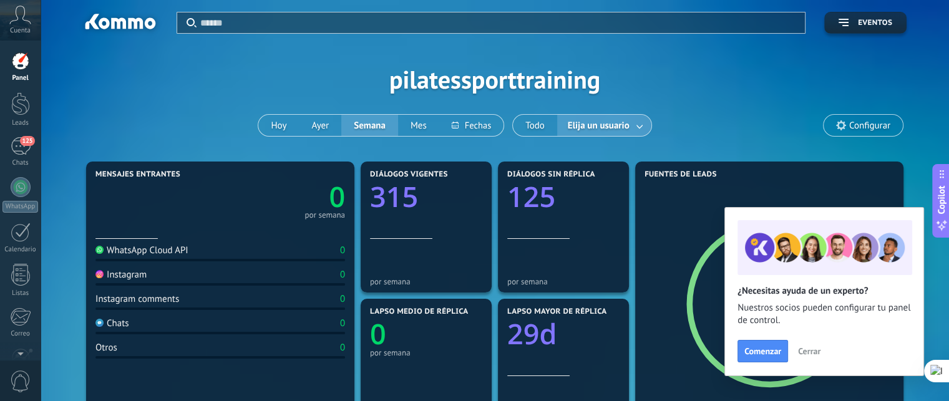
click at [634, 130] on link at bounding box center [640, 125] width 22 height 21
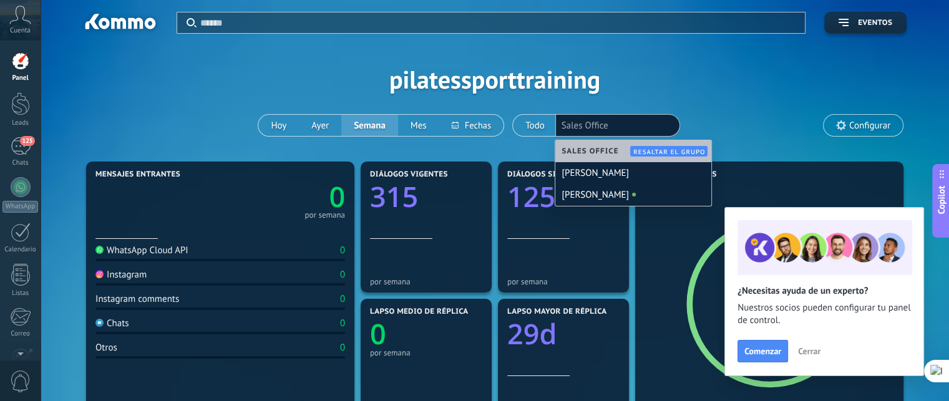
click at [705, 113] on div "Aplicar Eventos pilatessporttraining Hoy Ayer Semana Mes Todo Elija un usuario …" at bounding box center [494, 79] width 871 height 159
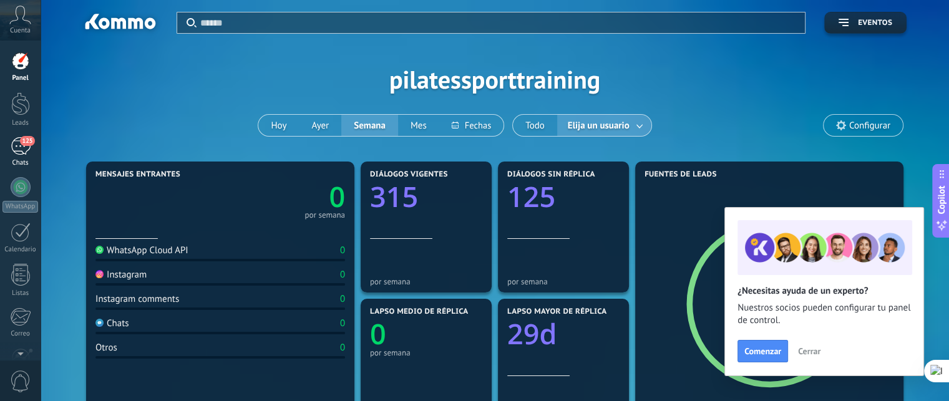
click at [22, 139] on span "125" at bounding box center [27, 141] width 14 height 10
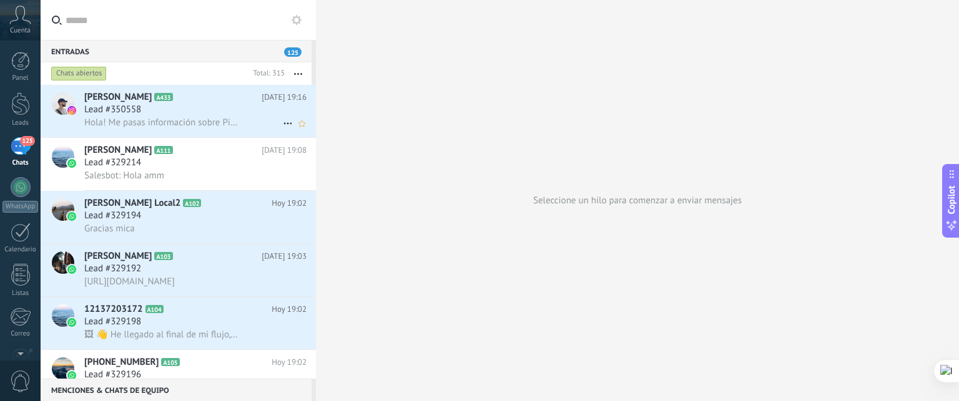
click at [180, 112] on div "Lead #350558" at bounding box center [195, 110] width 222 height 12
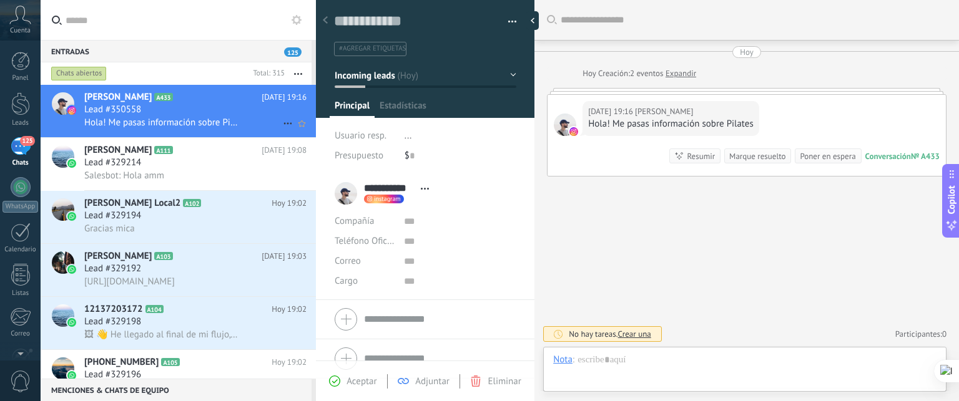
scroll to position [18, 0]
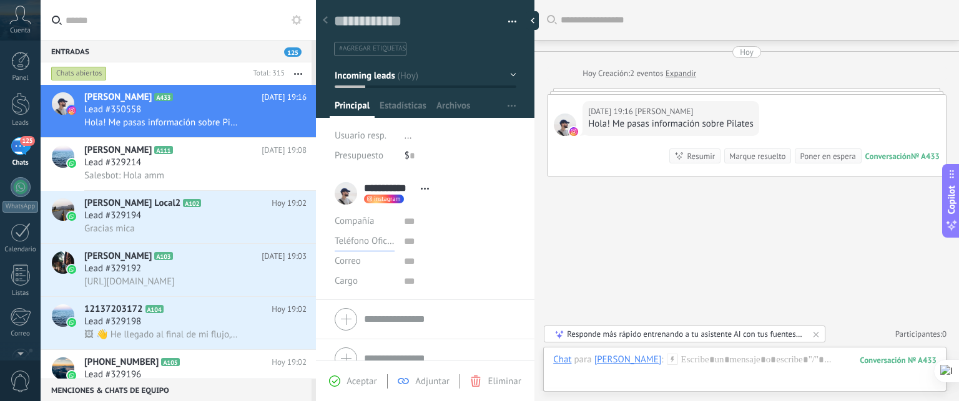
click at [360, 241] on span "Teléfono Oficina" at bounding box center [366, 241] width 65 height 12
click at [469, 237] on input "text" at bounding box center [460, 242] width 112 height 20
click at [450, 148] on div "$ 0" at bounding box center [460, 156] width 112 height 20
click at [432, 76] on button "Incoming leads" at bounding box center [425, 75] width 182 height 22
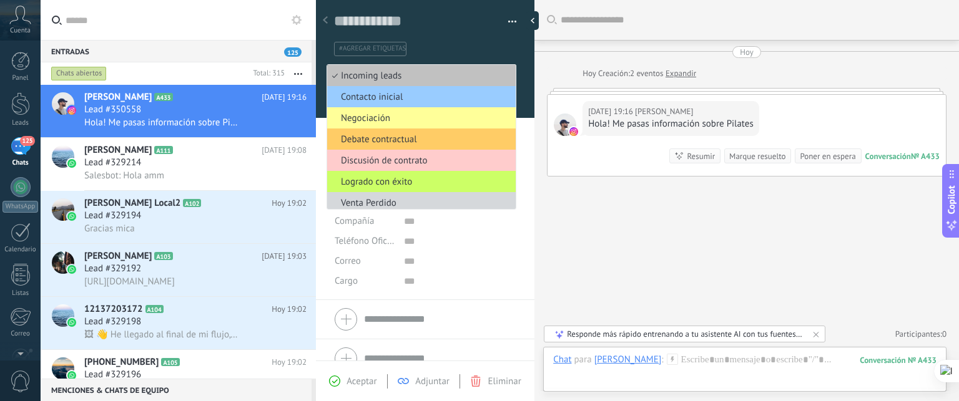
click at [456, 41] on ul "#agregar etiquetas" at bounding box center [423, 49] width 180 height 17
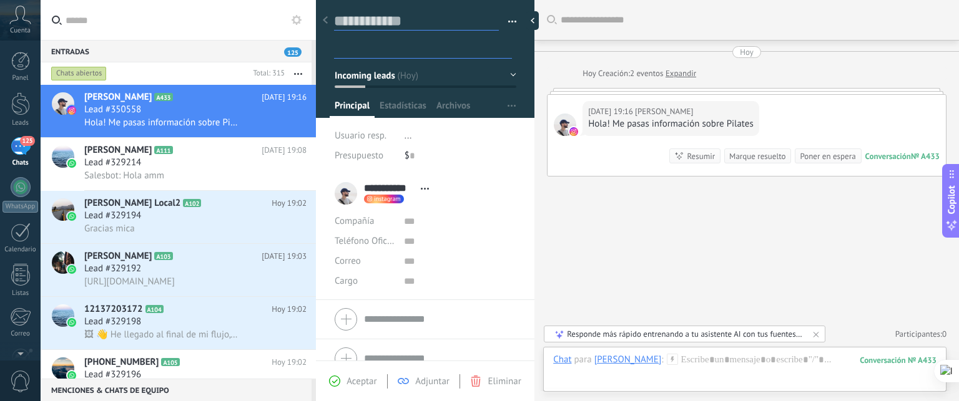
click at [462, 19] on textarea at bounding box center [416, 21] width 165 height 19
click at [388, 76] on span "Incoming leads" at bounding box center [364, 75] width 61 height 12
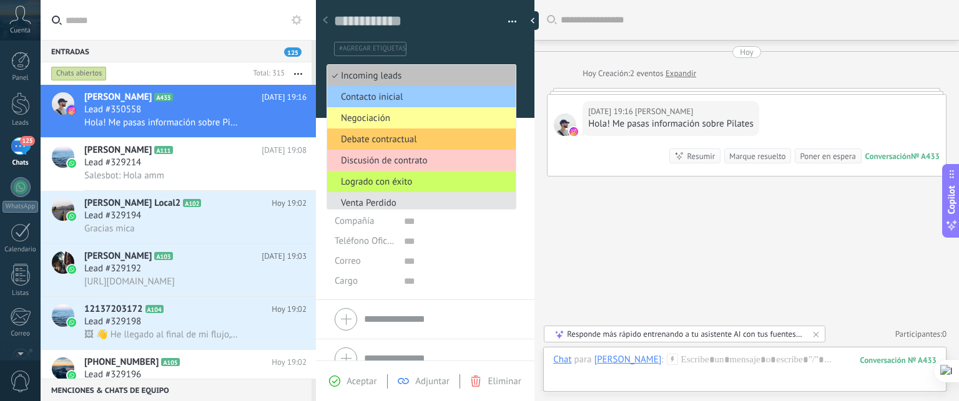
scroll to position [5, 0]
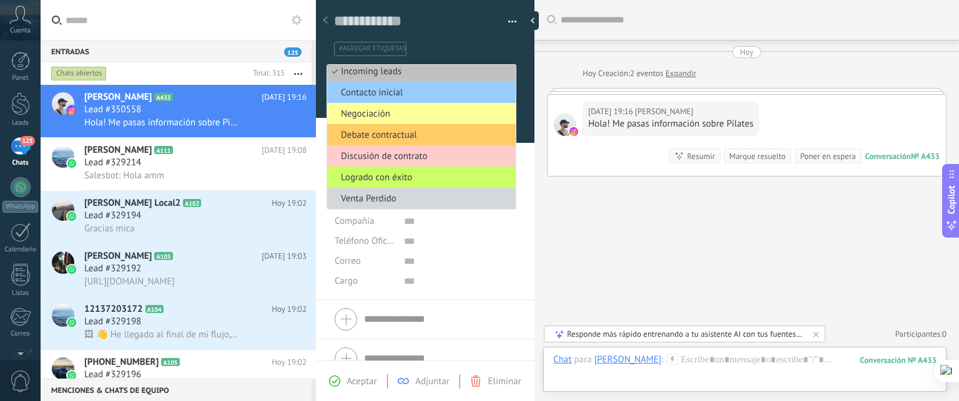
click at [527, 105] on div "Configurar" at bounding box center [518, 106] width 32 height 24
click at [514, 82] on div at bounding box center [425, 55] width 219 height 126
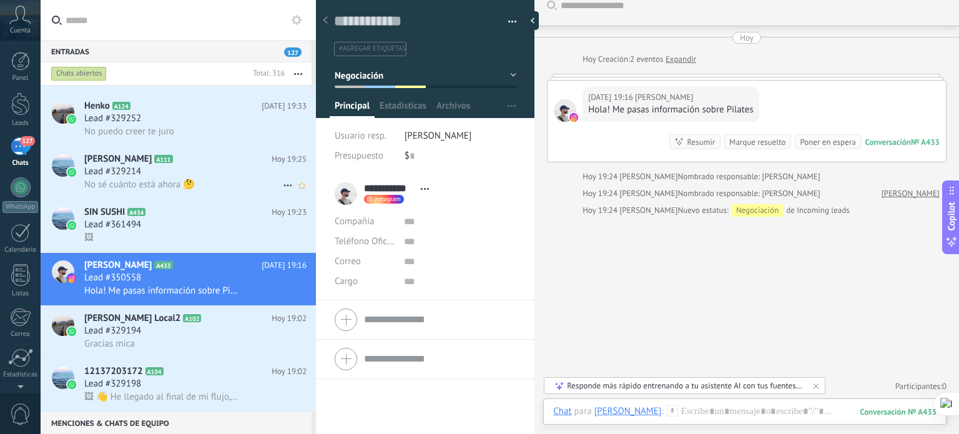
scroll to position [0, 0]
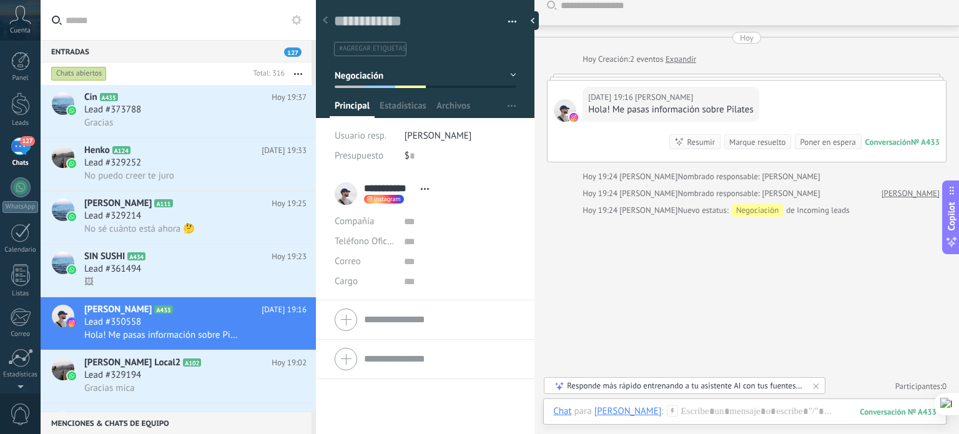
click at [575, 358] on div "Buscar Carga más Hoy Hoy Creación: 2 eventos Expandir Hoy 19:16 Facu Franco Hol…" at bounding box center [746, 210] width 424 height 449
click at [145, 107] on h3 "Lead #329252" at bounding box center [115, 110] width 63 height 12
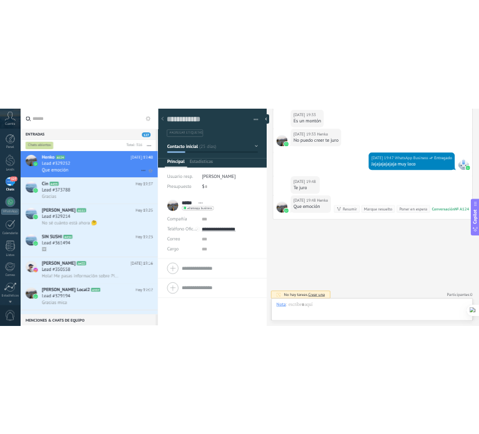
scroll to position [18, 0]
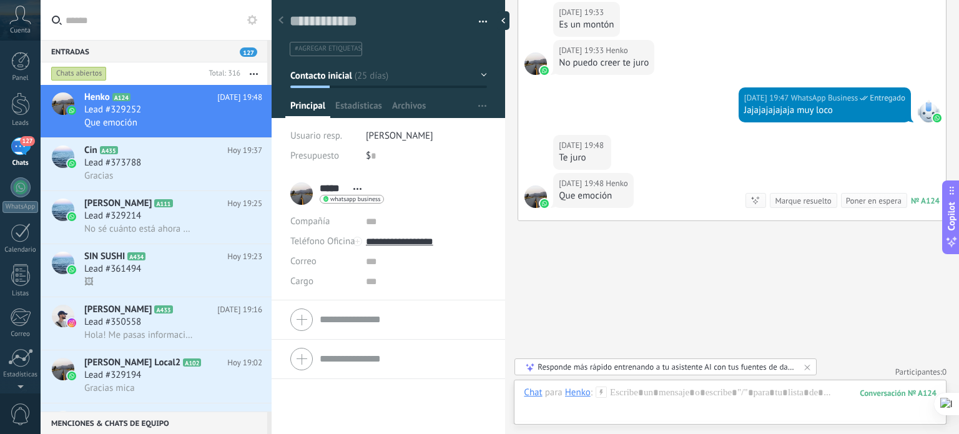
type textarea "**********"
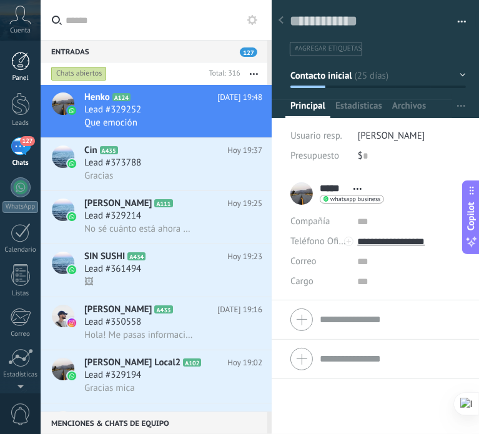
click at [14, 62] on div at bounding box center [20, 61] width 19 height 19
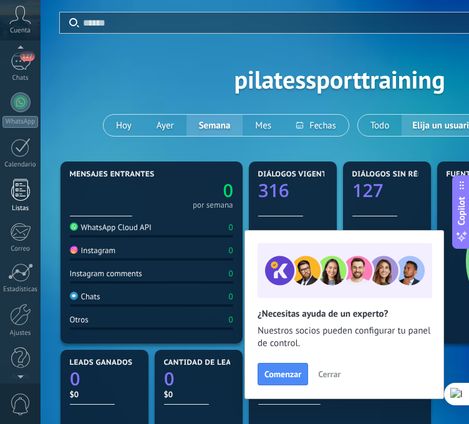
scroll to position [92, 0]
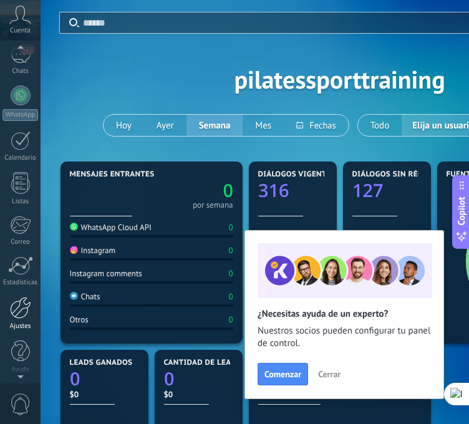
drag, startPoint x: 19, startPoint y: 293, endPoint x: 19, endPoint y: 311, distance: 18.1
click at [19, 311] on div at bounding box center [20, 308] width 21 height 22
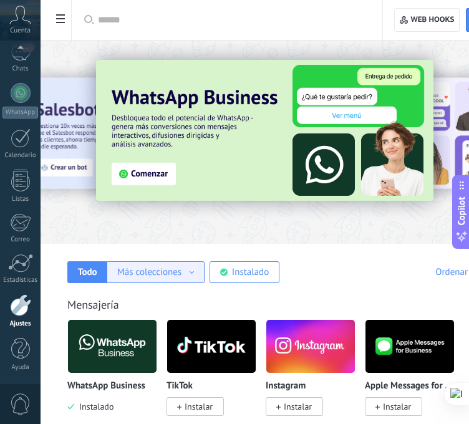
click at [182, 265] on div "Más colecciones Bandeja de entrada Soluciones de IA Automatizaciones Fuentes de…" at bounding box center [156, 272] width 98 height 22
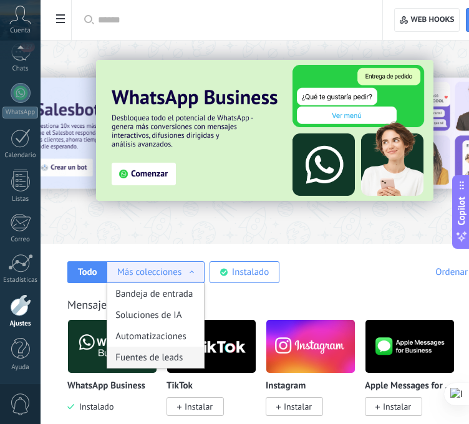
click at [162, 361] on div "Fuentes de leads" at bounding box center [155, 357] width 97 height 21
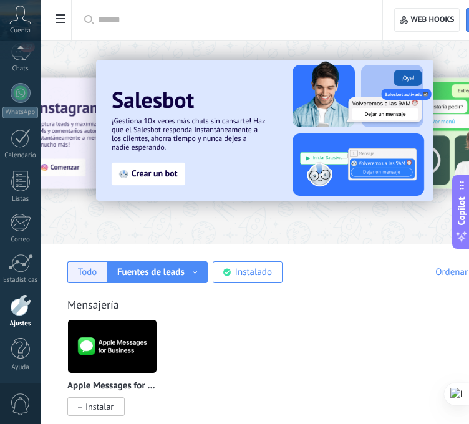
click at [95, 277] on div "Todo" at bounding box center [87, 272] width 19 height 12
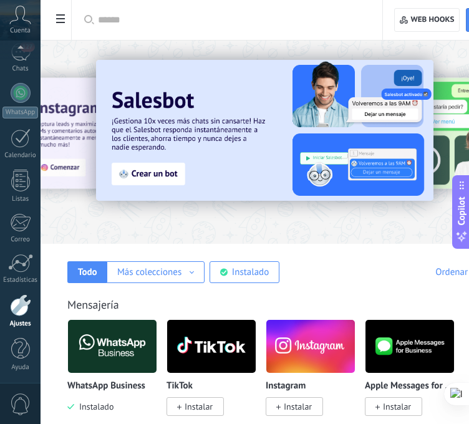
click at [184, 26] on input "text" at bounding box center [231, 20] width 267 height 13
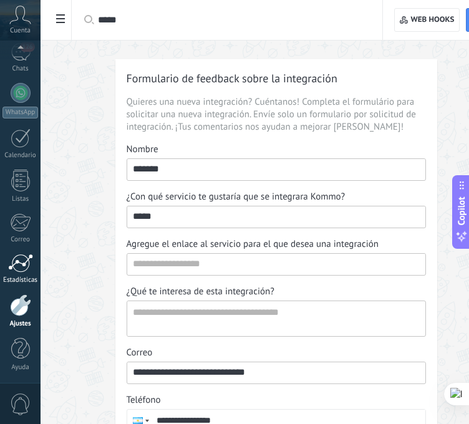
type input "*****"
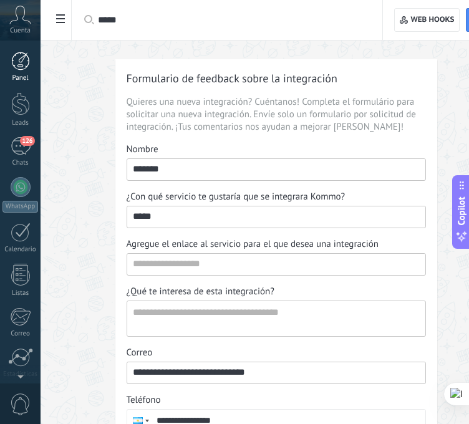
click at [15, 57] on div at bounding box center [20, 61] width 19 height 19
